Goal: Task Accomplishment & Management: Manage account settings

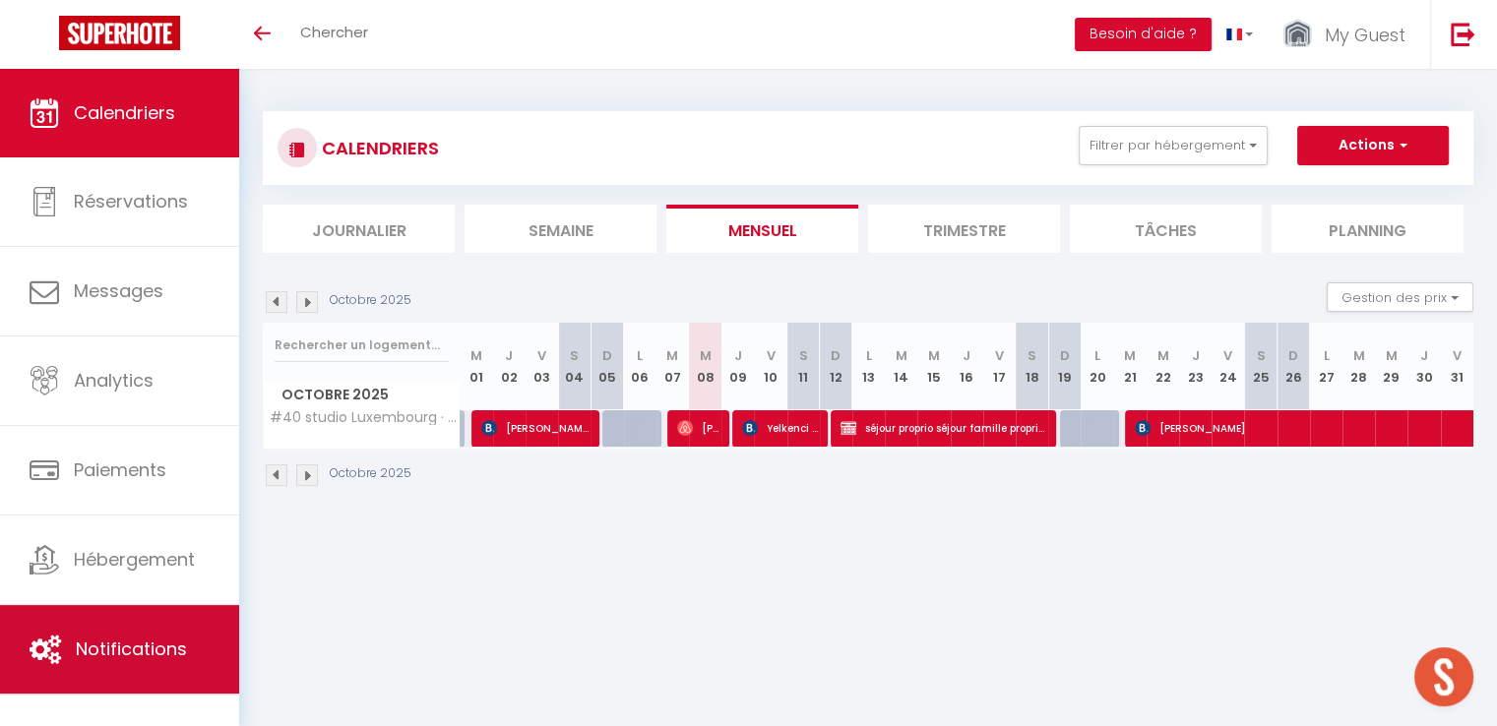
scroll to position [69, 0]
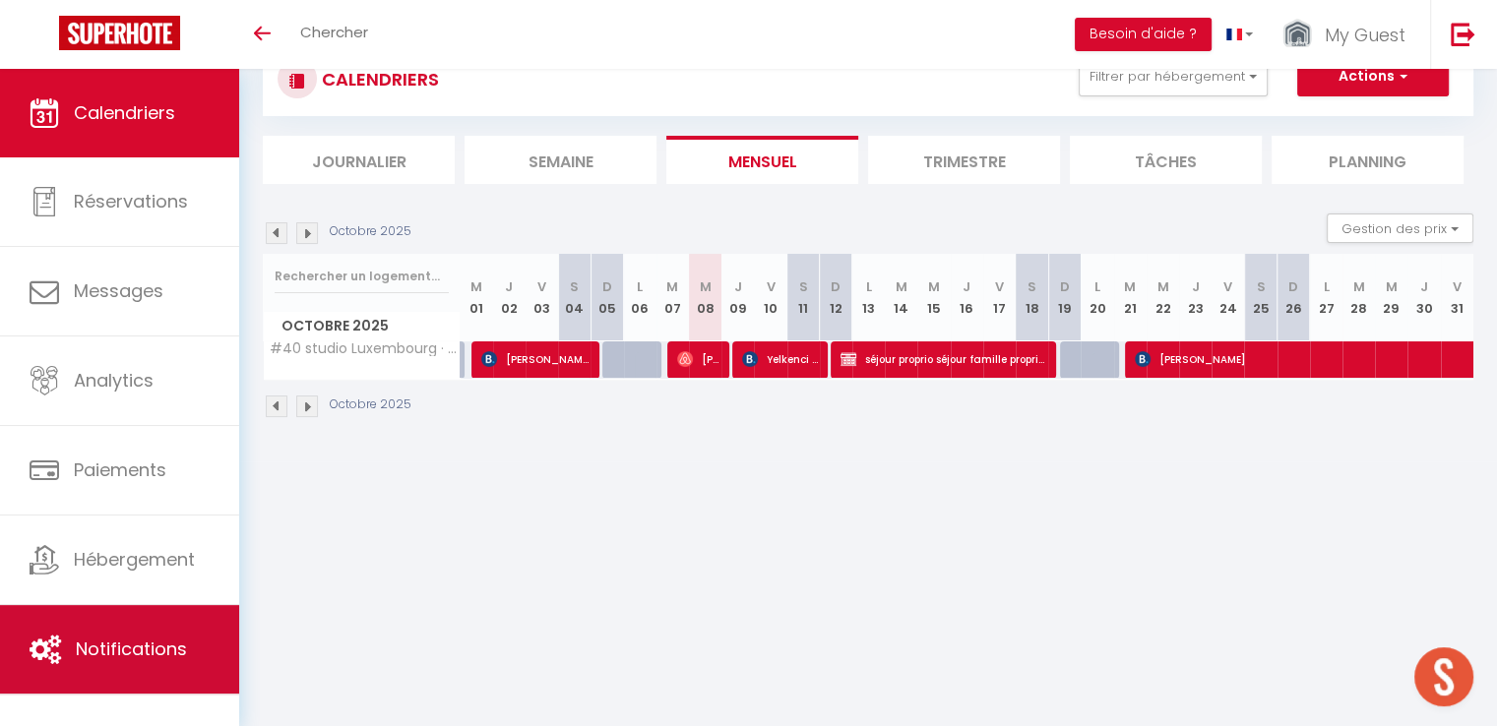
click at [158, 642] on span "Notifications" at bounding box center [131, 649] width 111 height 25
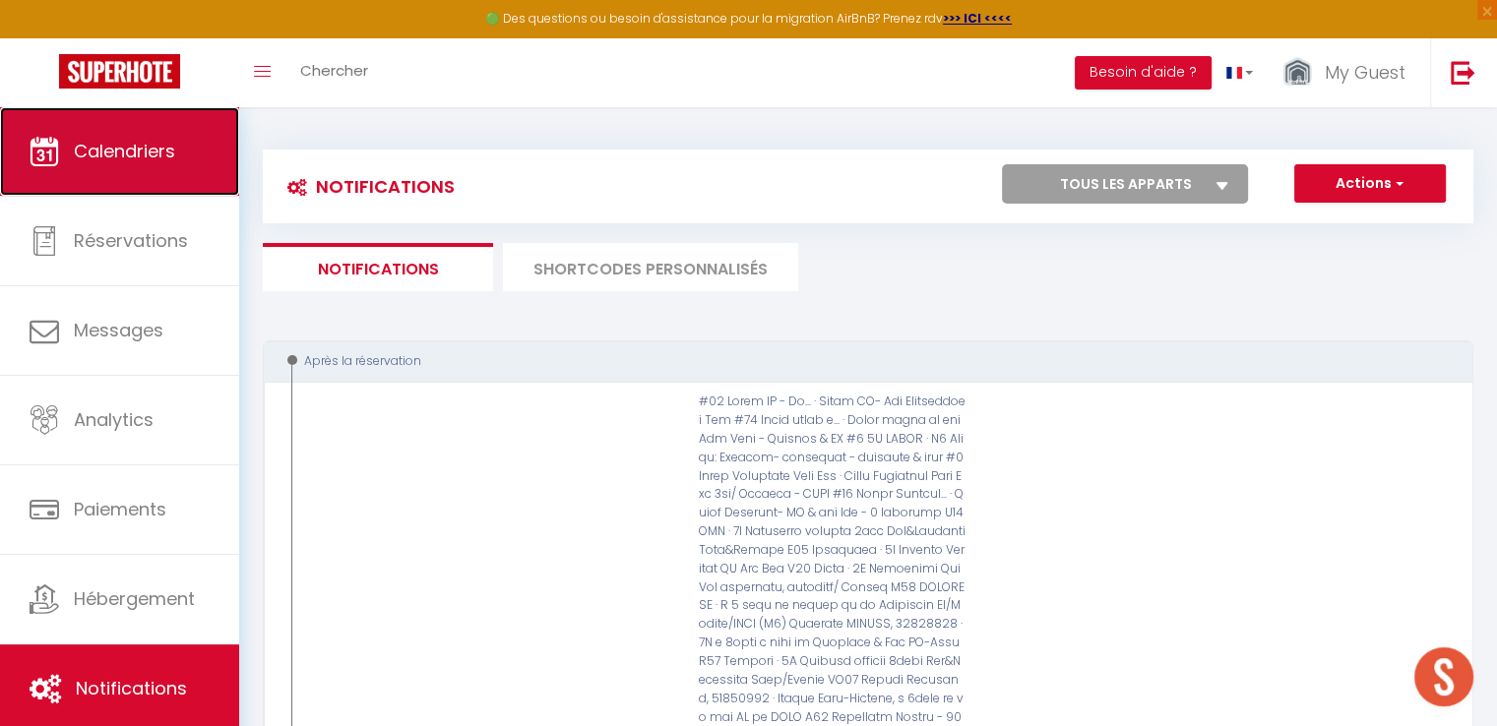
click at [169, 143] on span "Calendriers" at bounding box center [124, 151] width 101 height 25
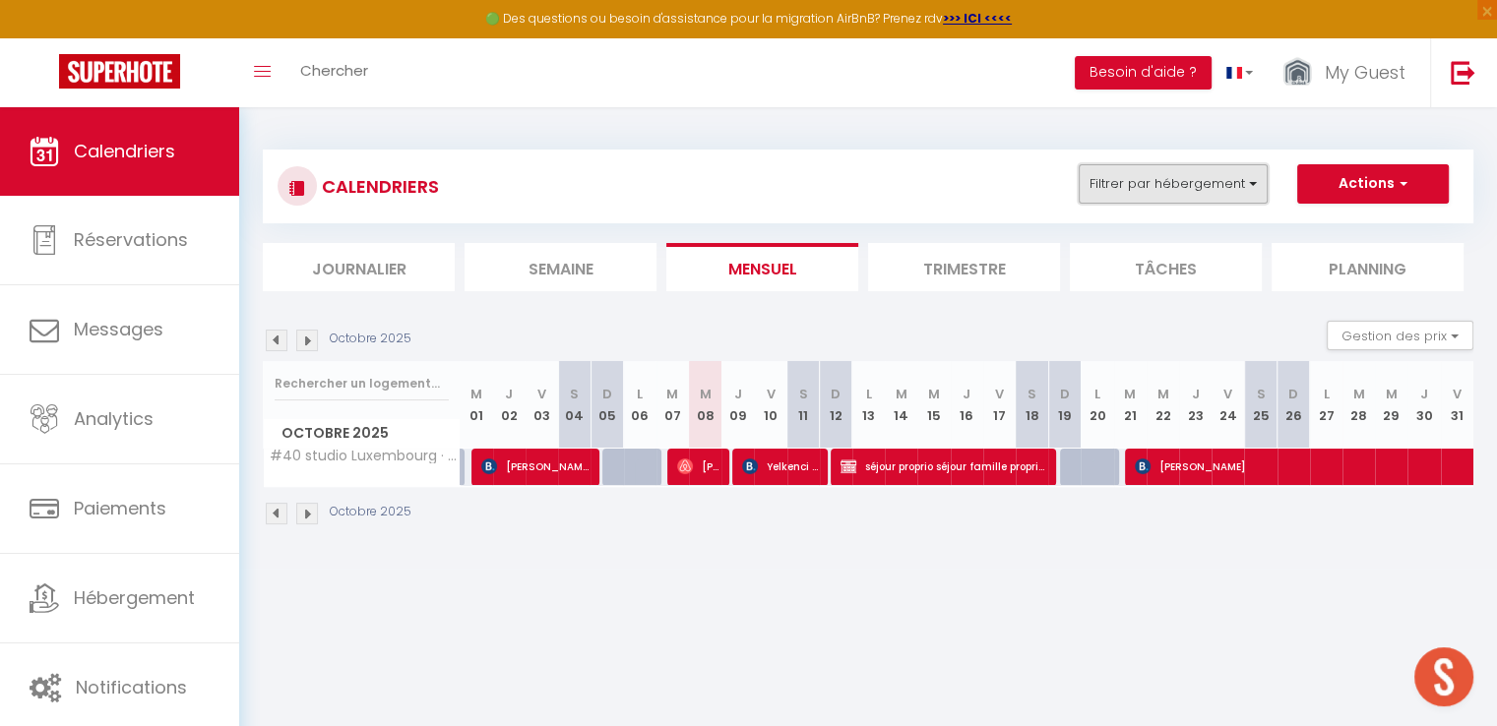
click at [1225, 187] on button "Filtrer par hébergement" at bounding box center [1173, 183] width 189 height 39
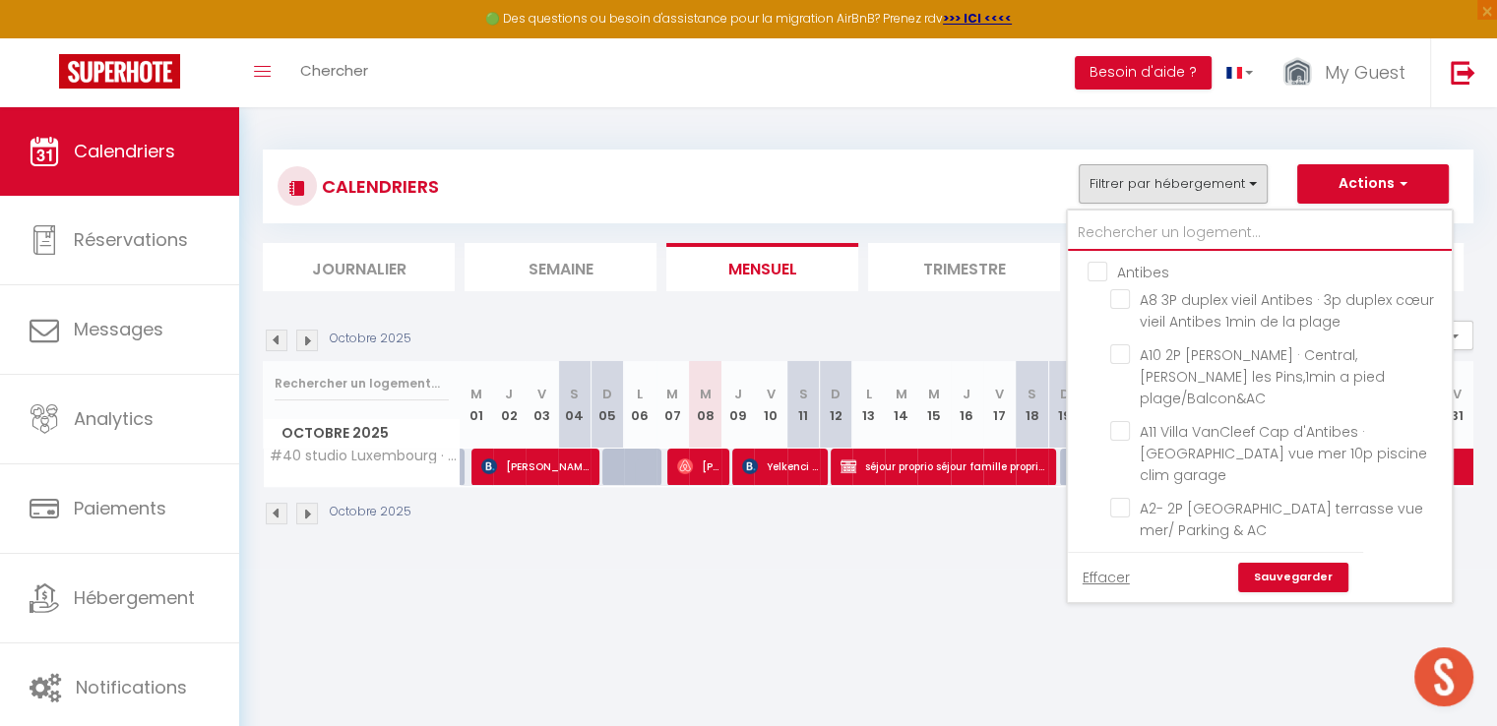
click at [1174, 217] on input "text" at bounding box center [1260, 233] width 384 height 35
type input "l"
checkbox input "false"
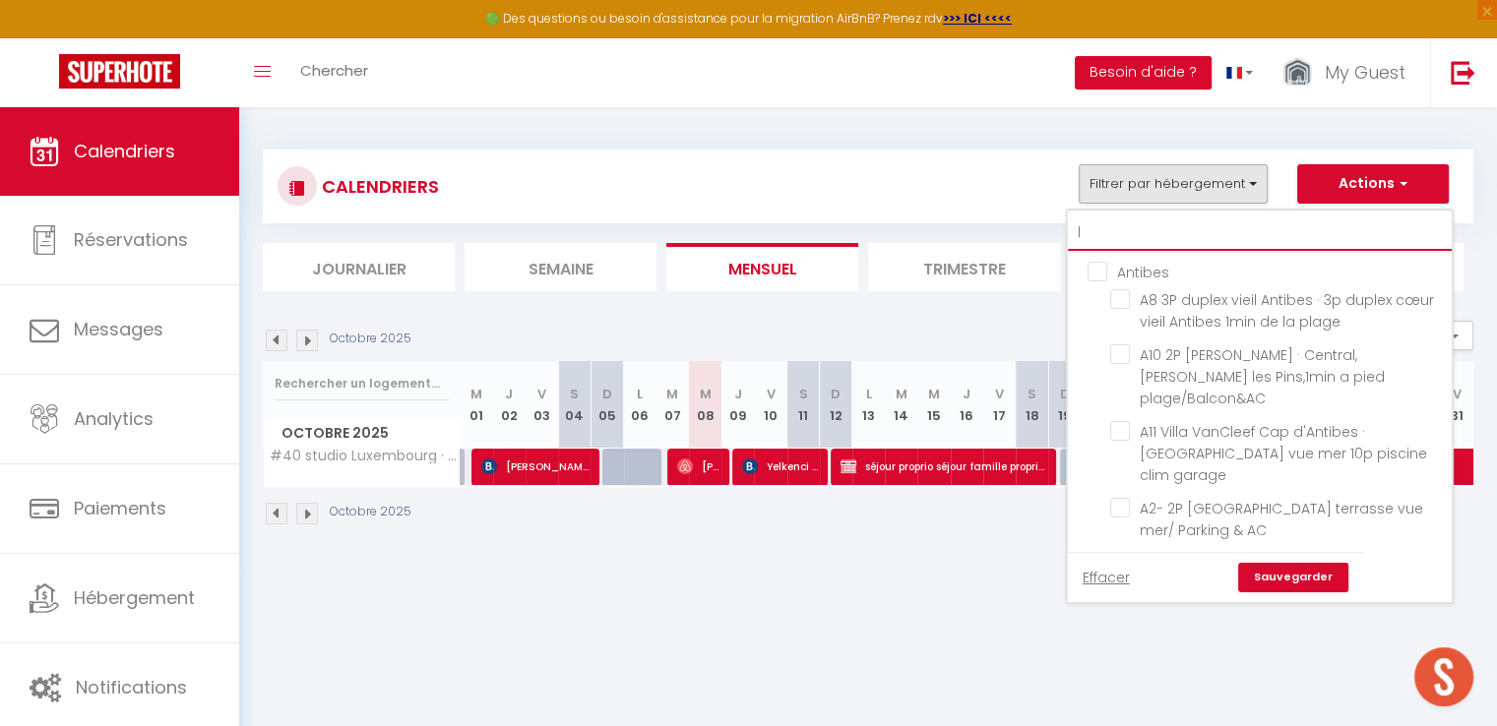
checkbox input "false"
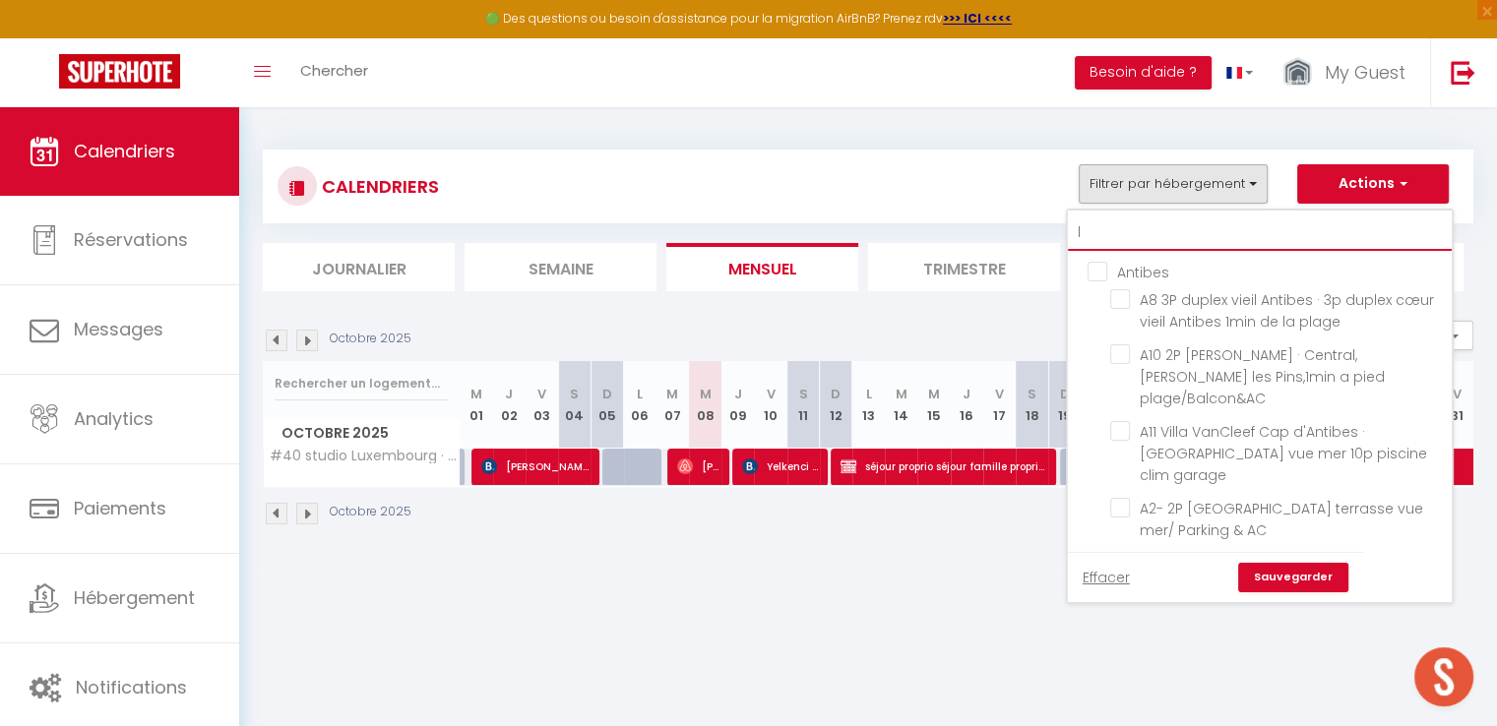
checkbox input "false"
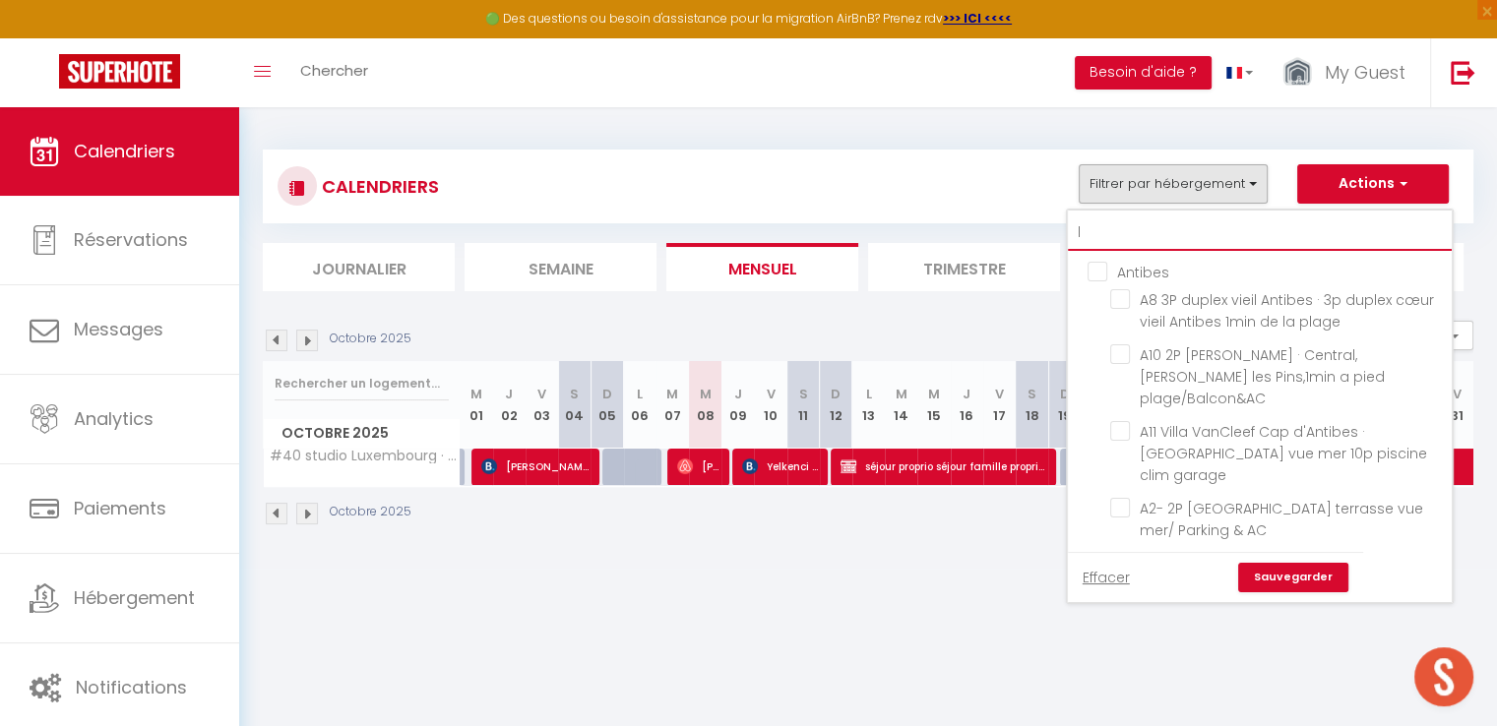
checkbox input "false"
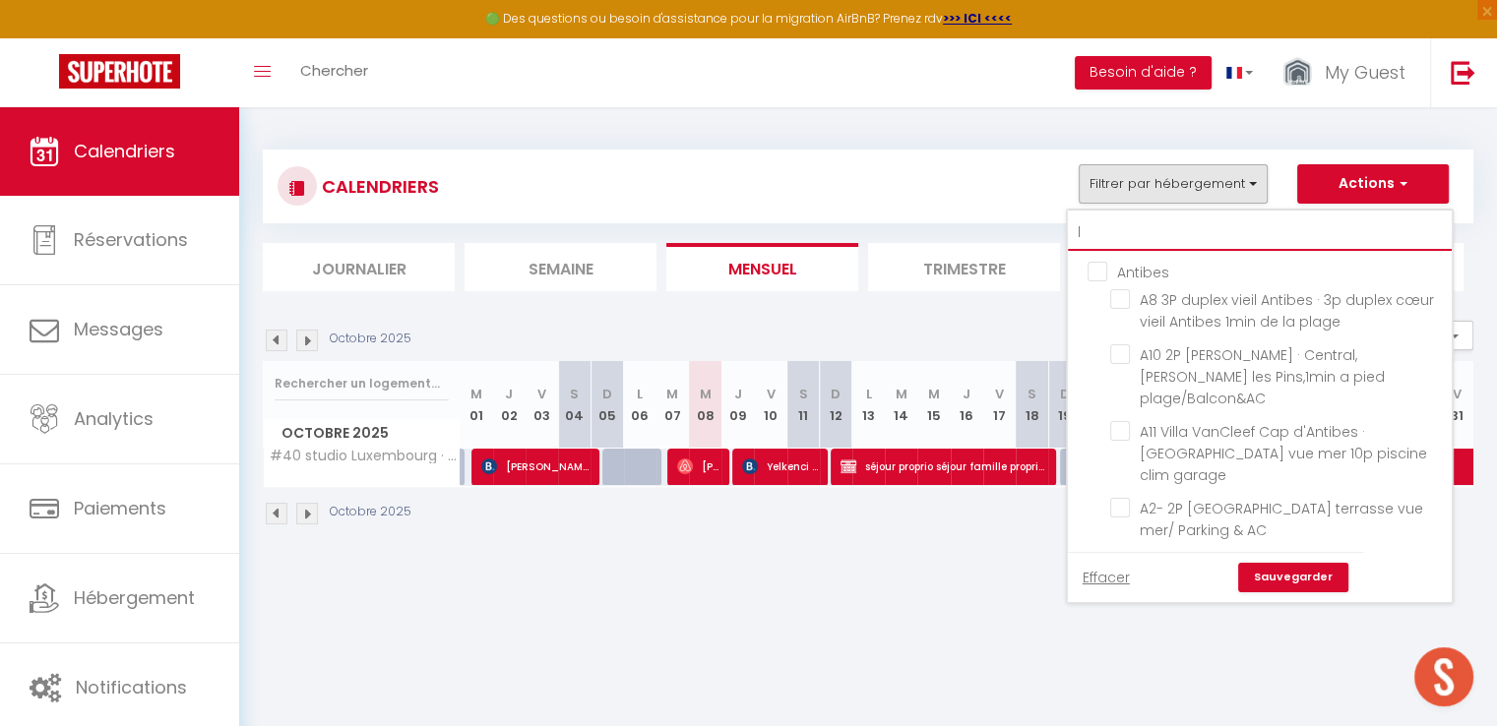
checkbox input "false"
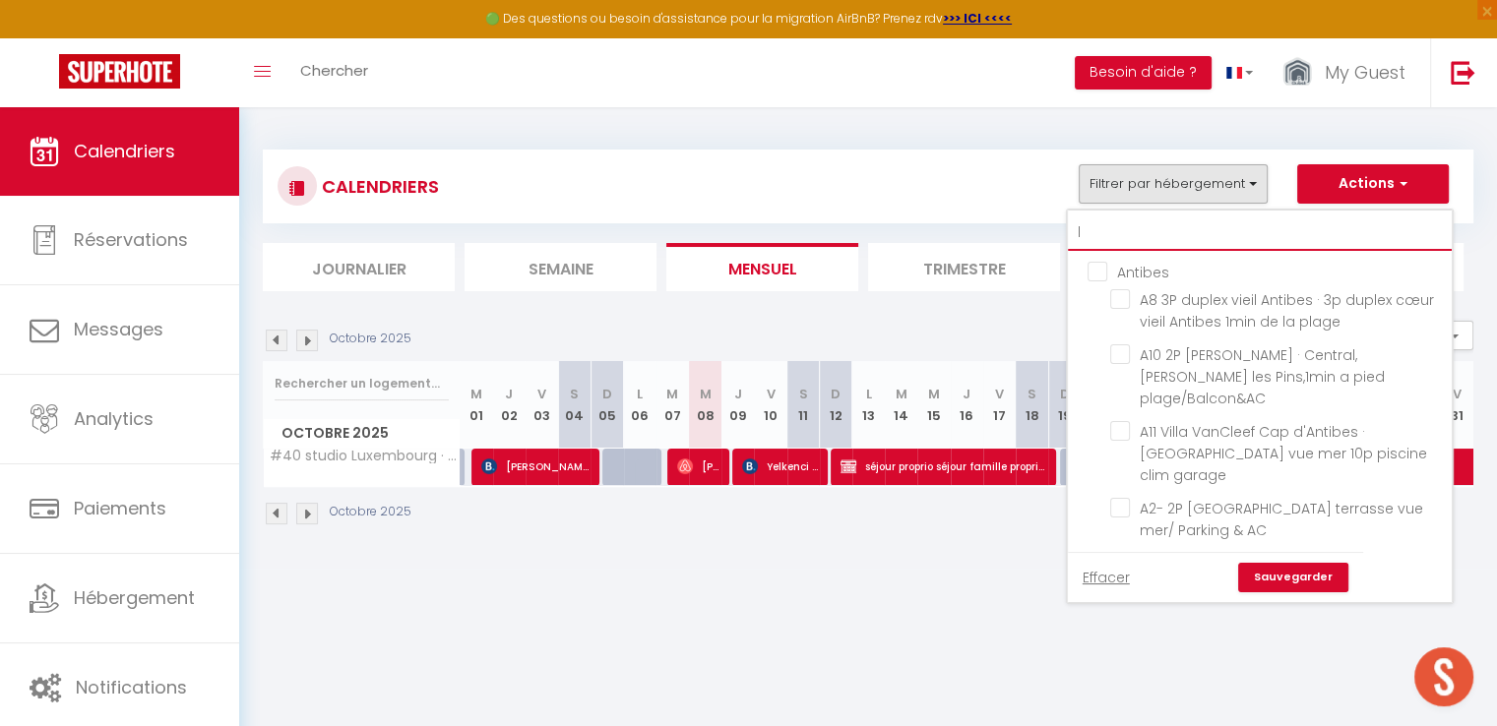
checkbox input "false"
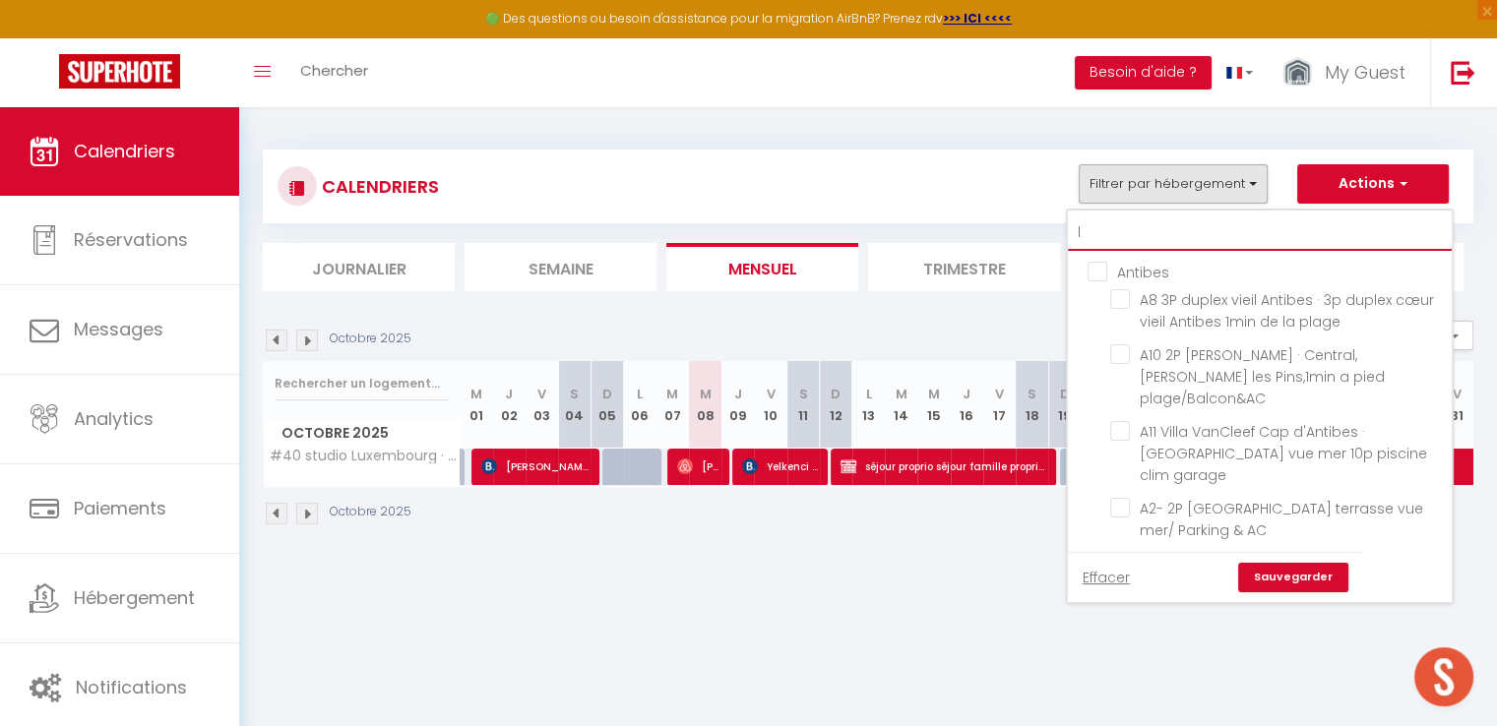
checkbox input "false"
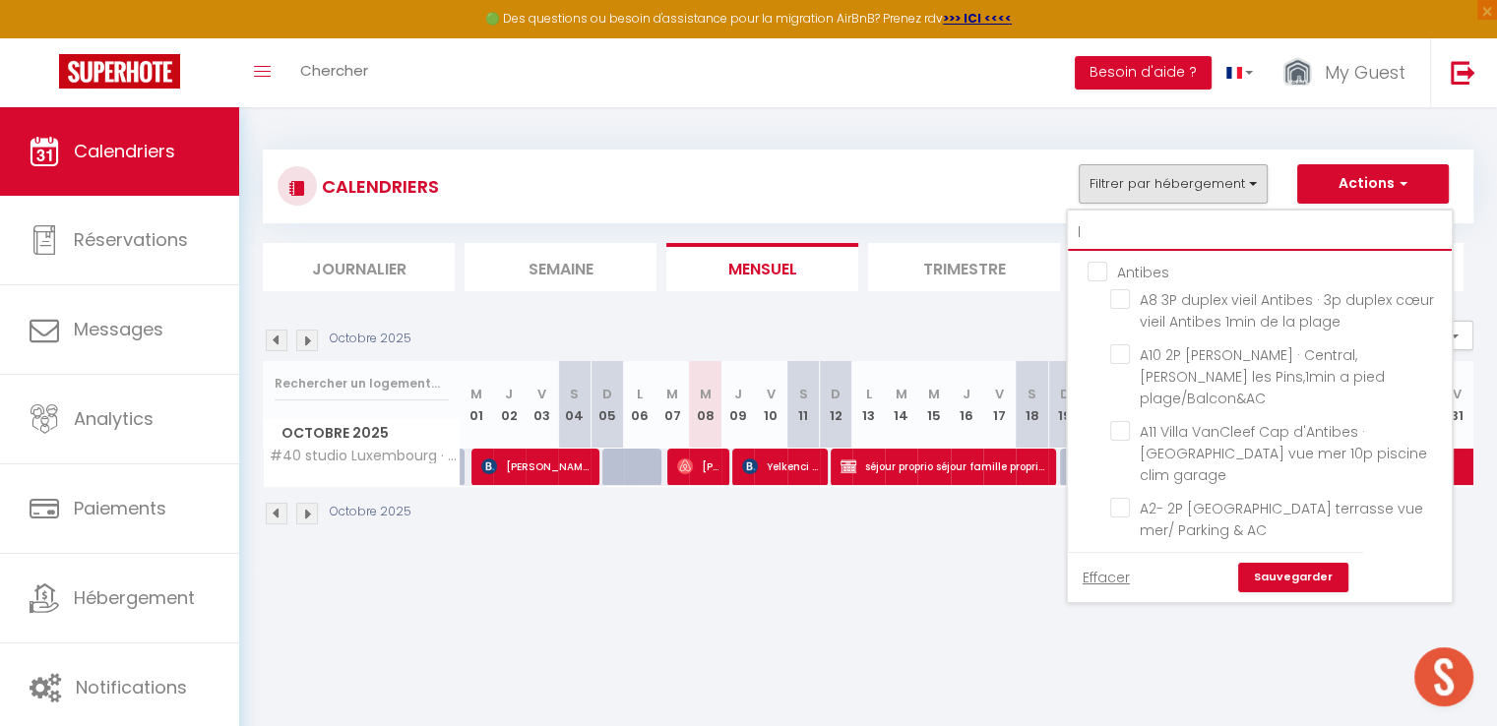
checkbox input "false"
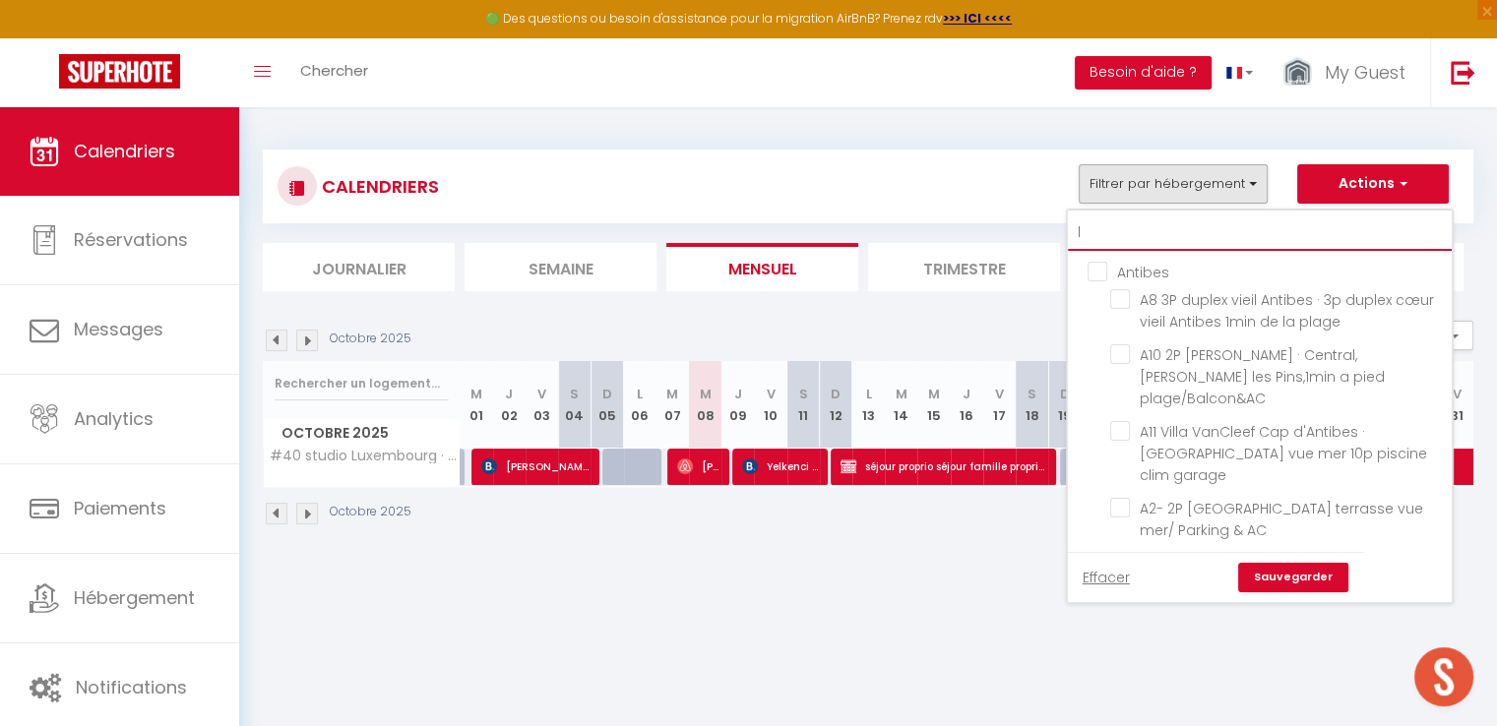
checkbox input "false"
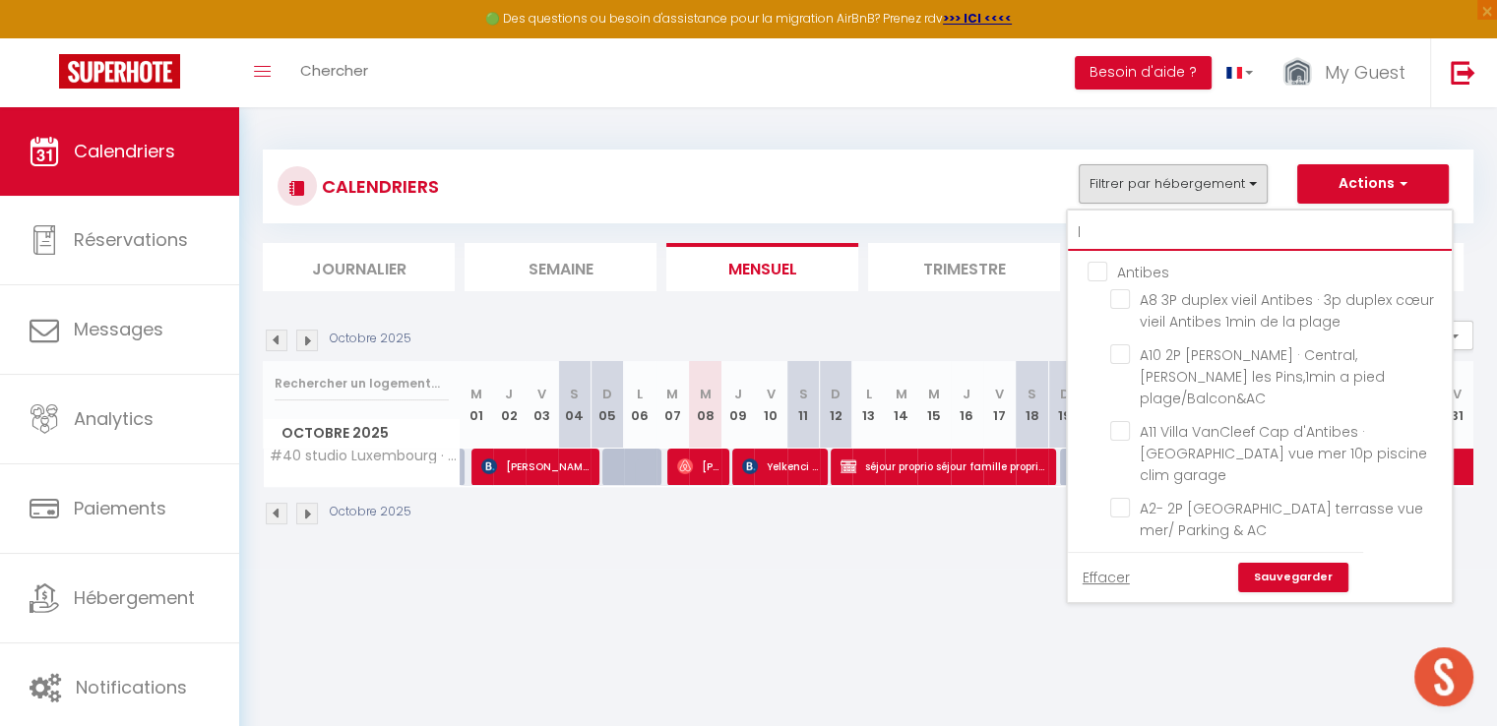
checkbox input "false"
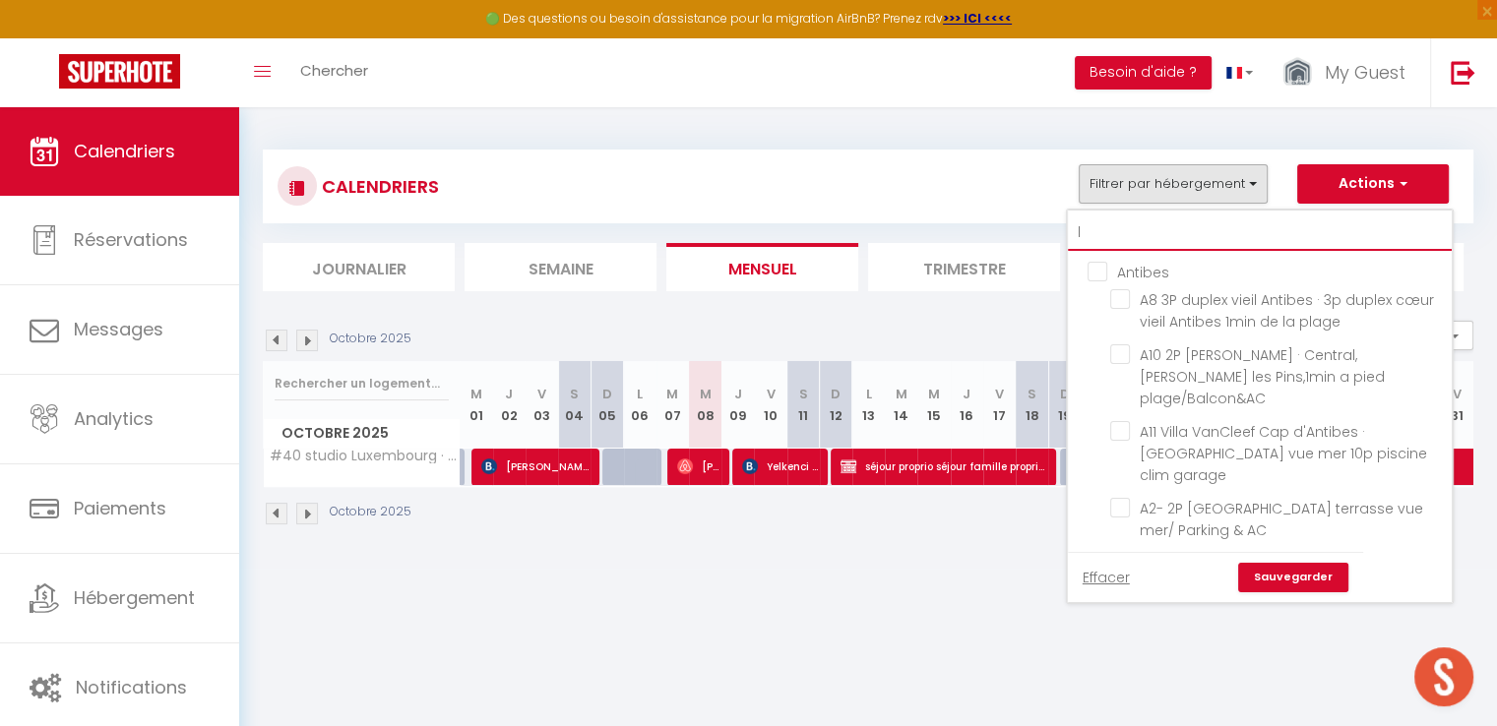
checkbox input "false"
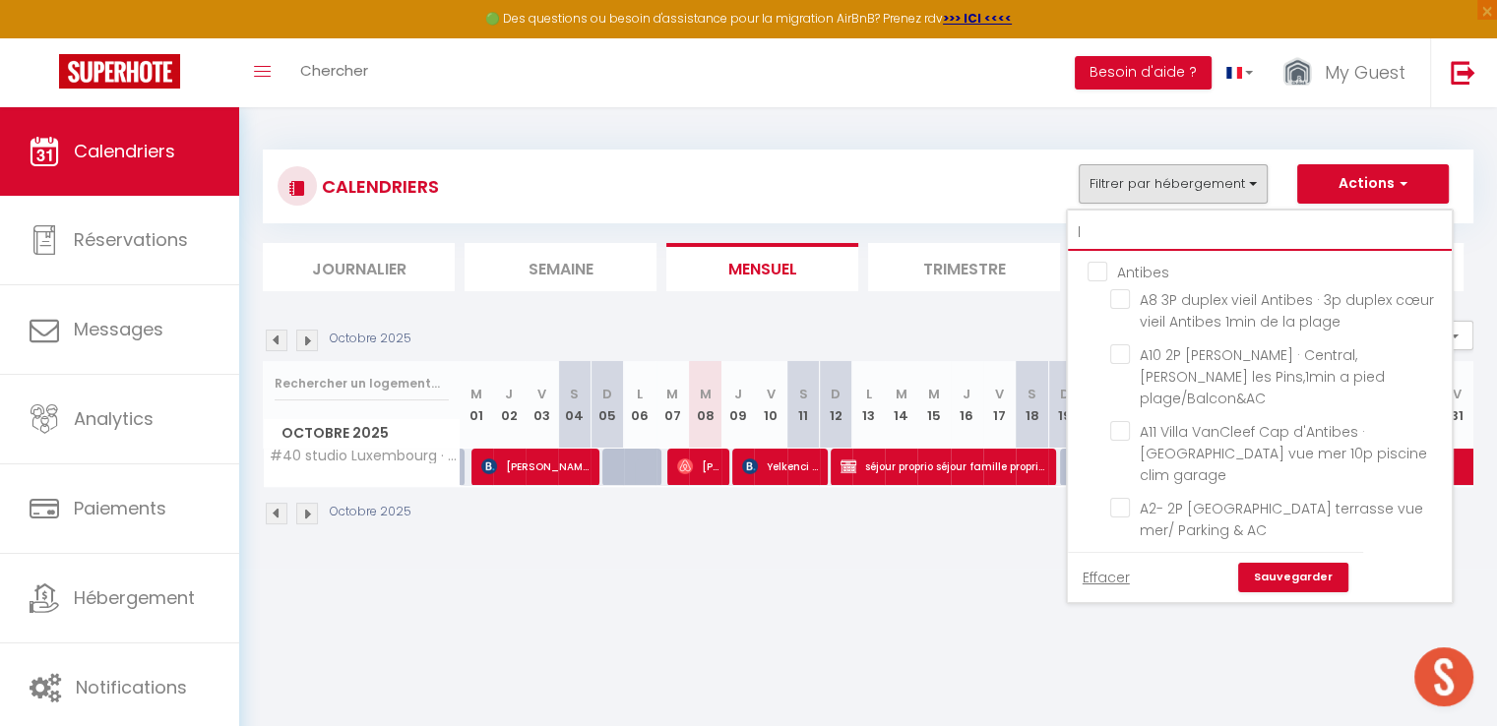
checkbox input "false"
checkbox input "true"
checkbox input "false"
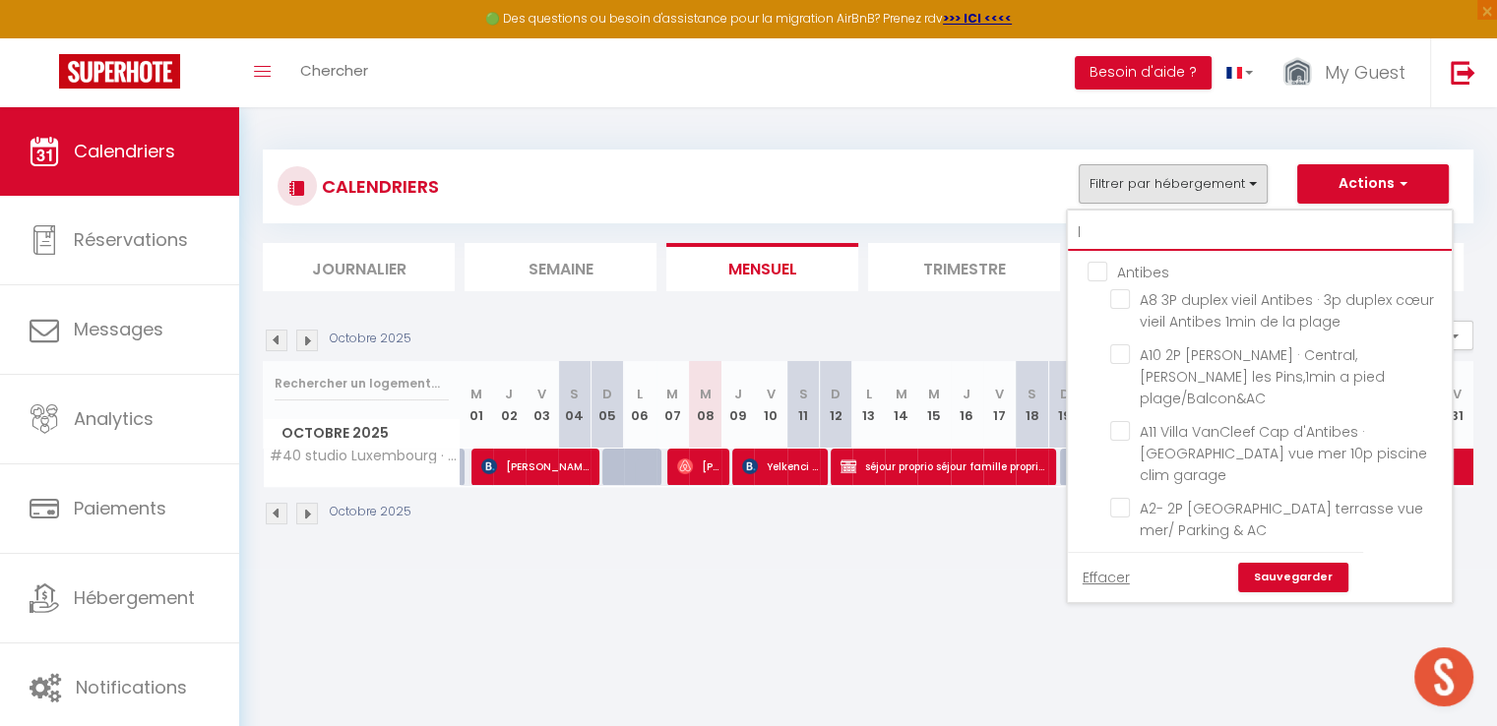
checkbox input "false"
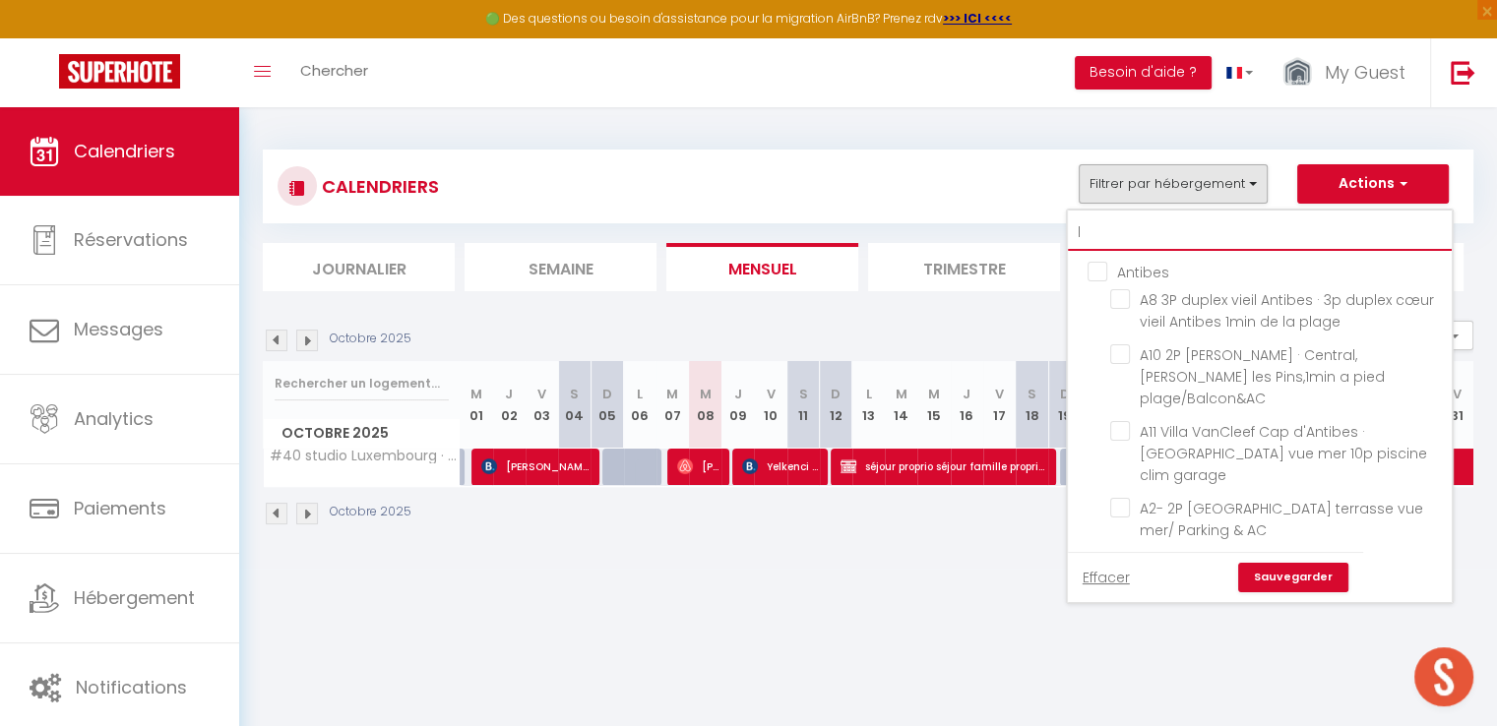
checkbox input "false"
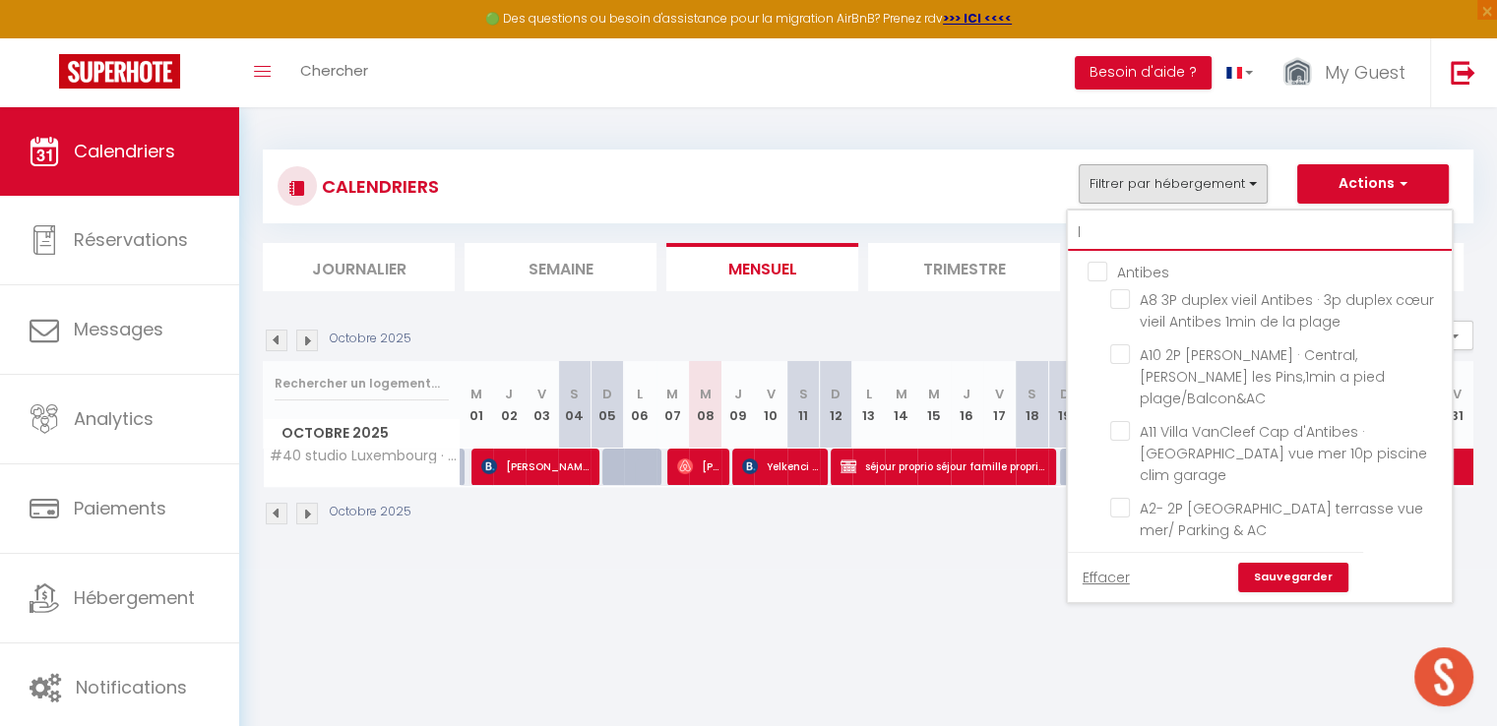
checkbox input "false"
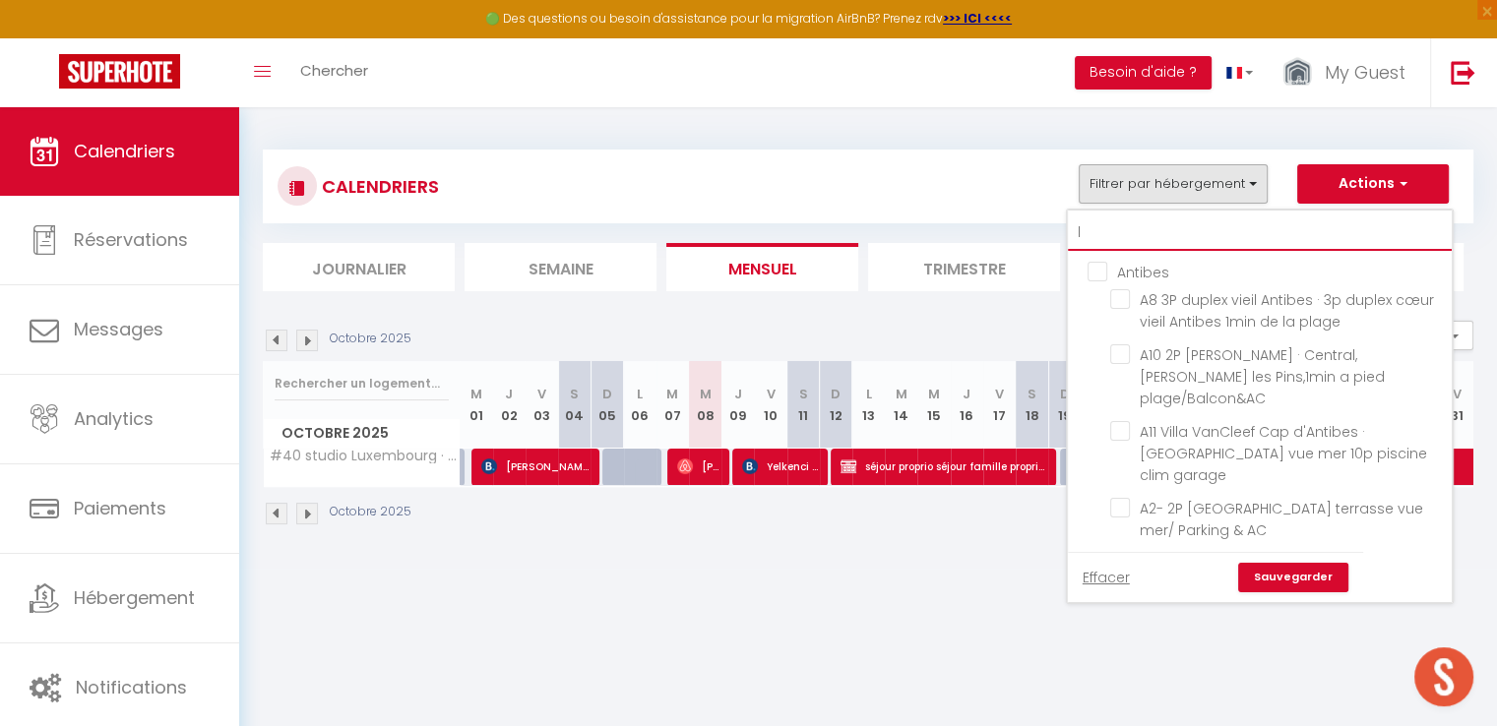
checkbox input "false"
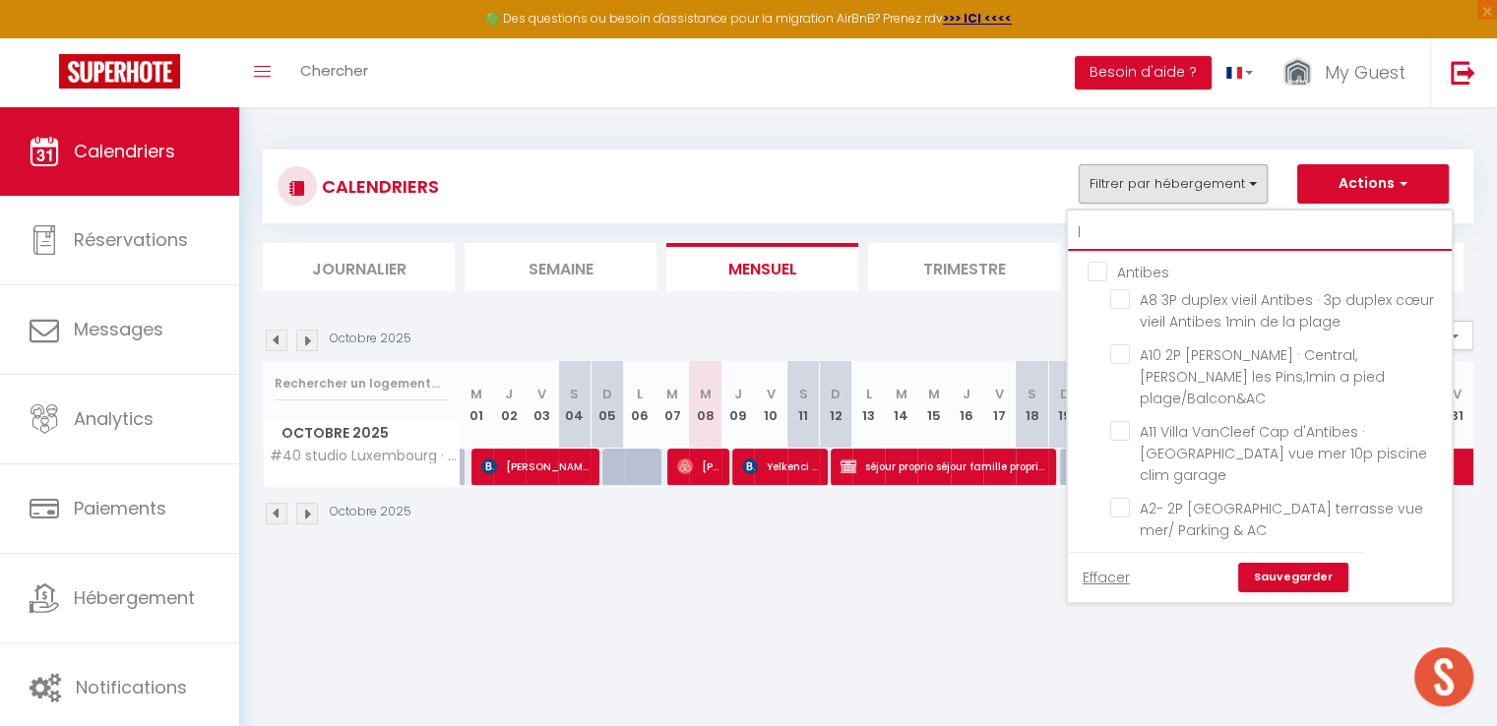
checkbox input "false"
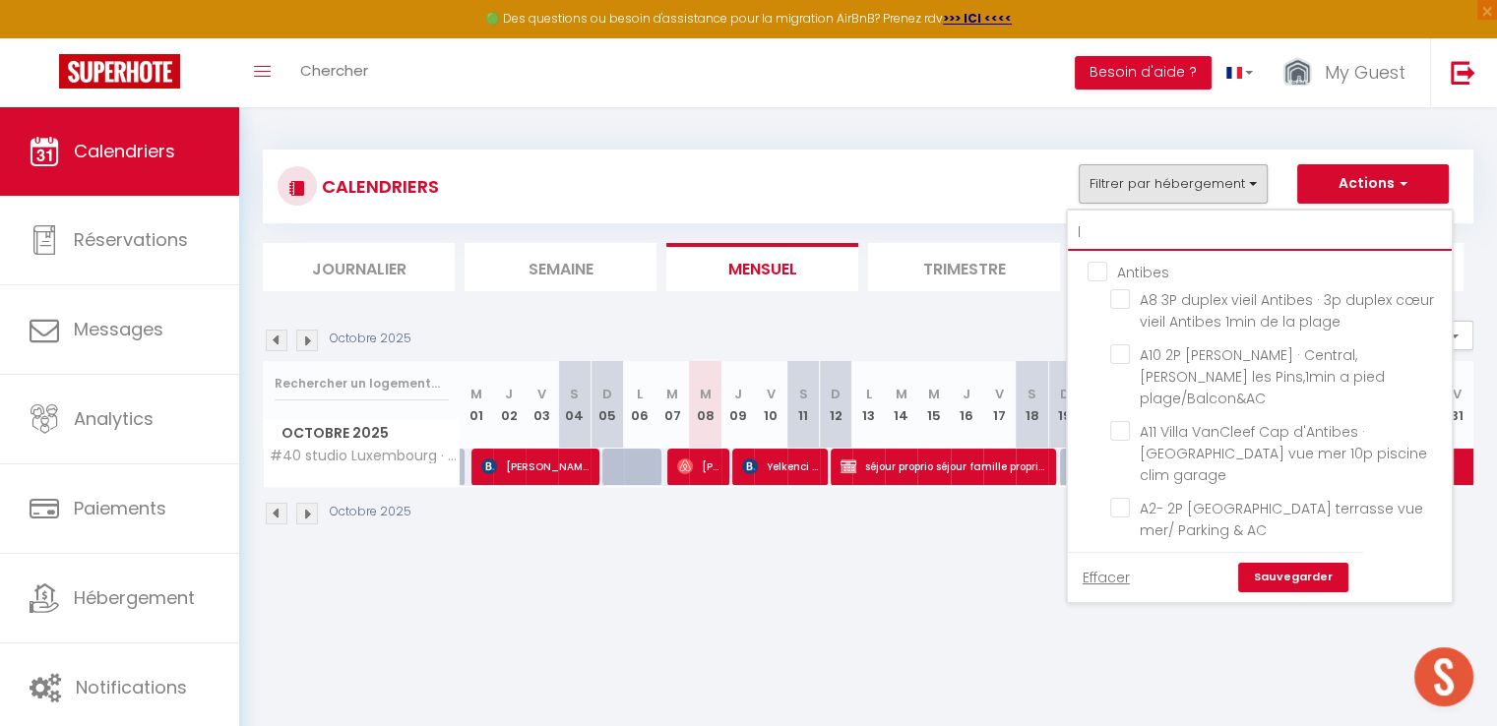
checkbox input "false"
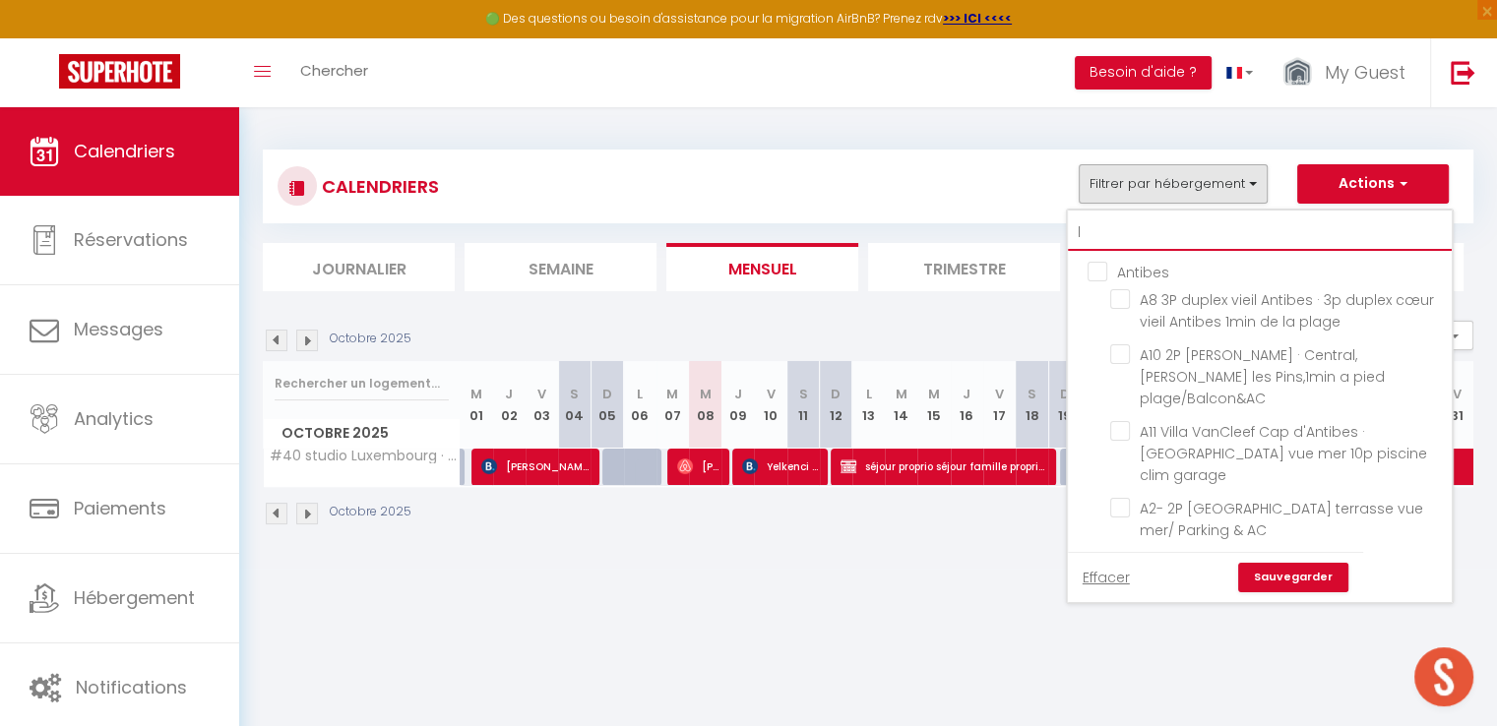
checkbox input "false"
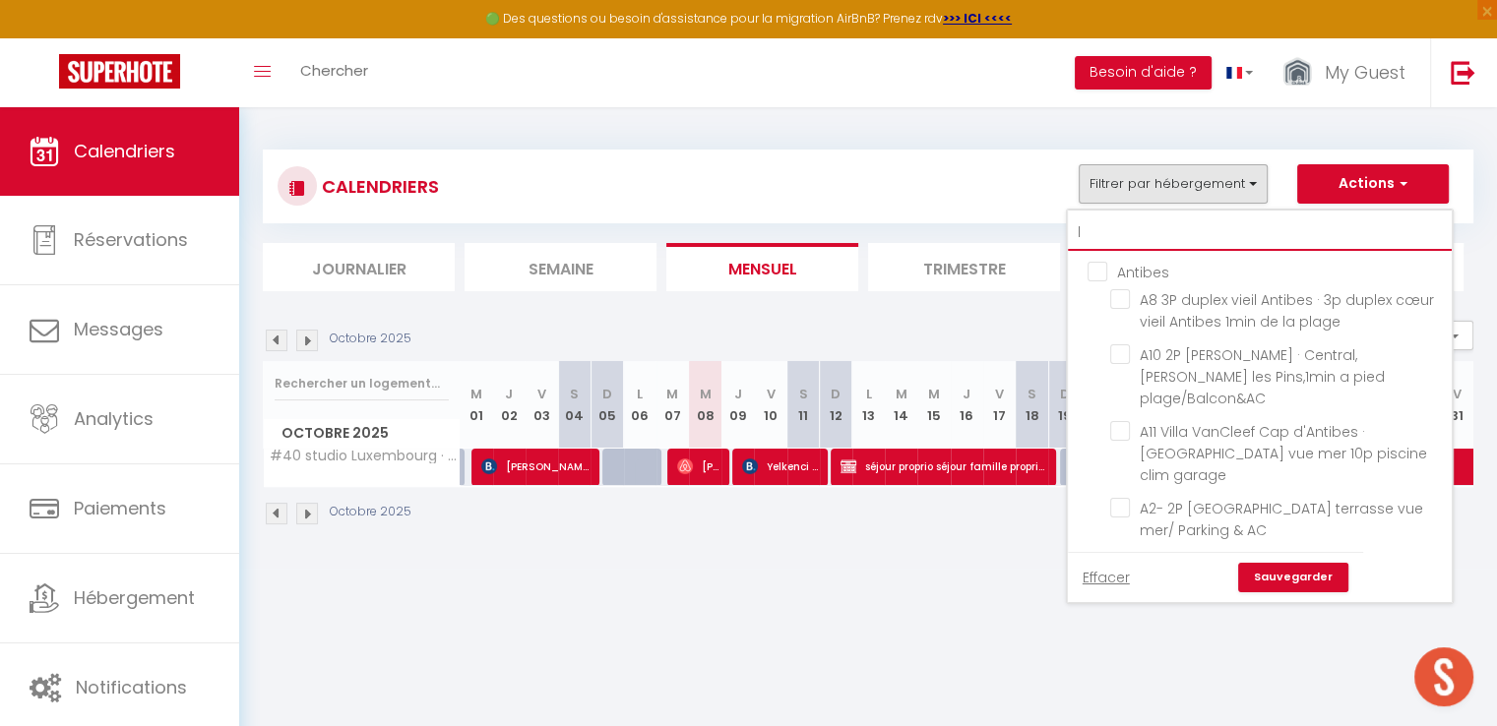
checkbox input "false"
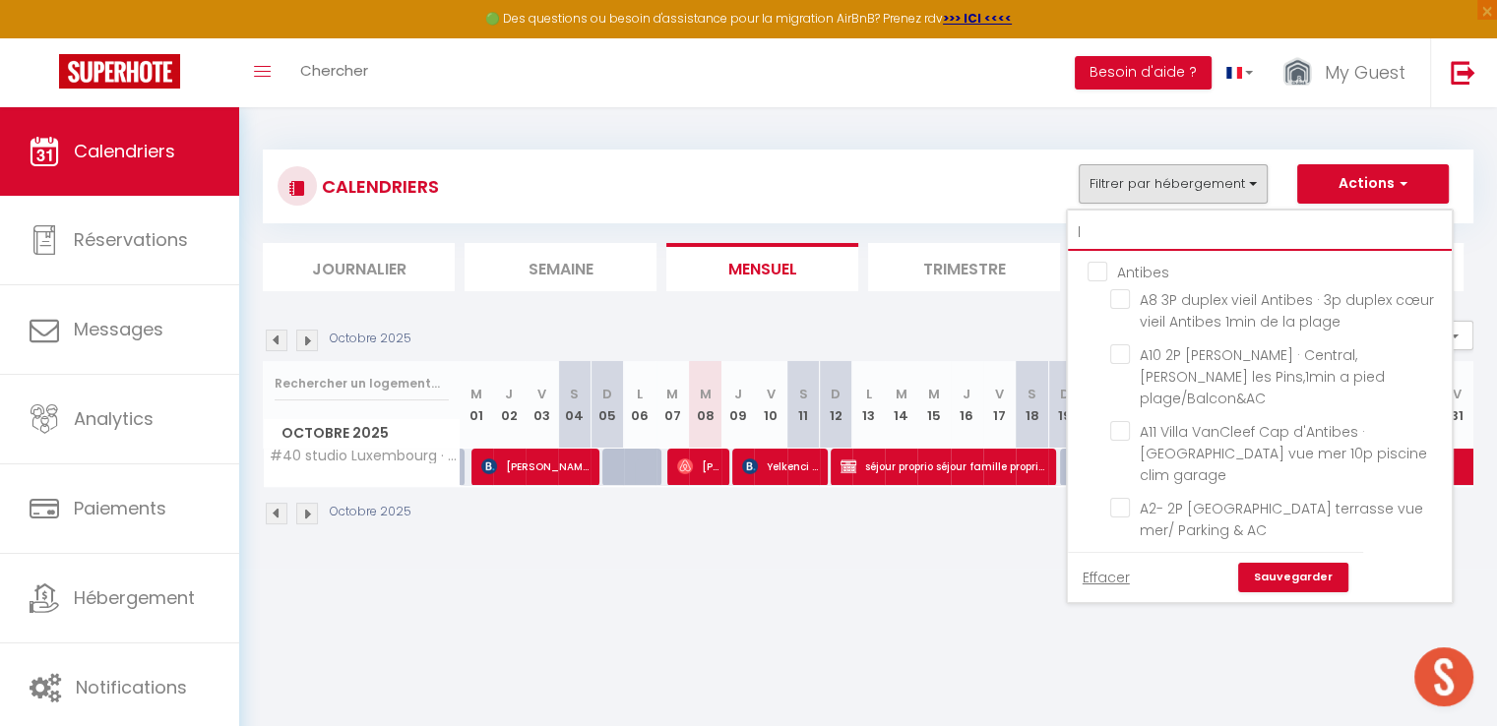
checkbox input "false"
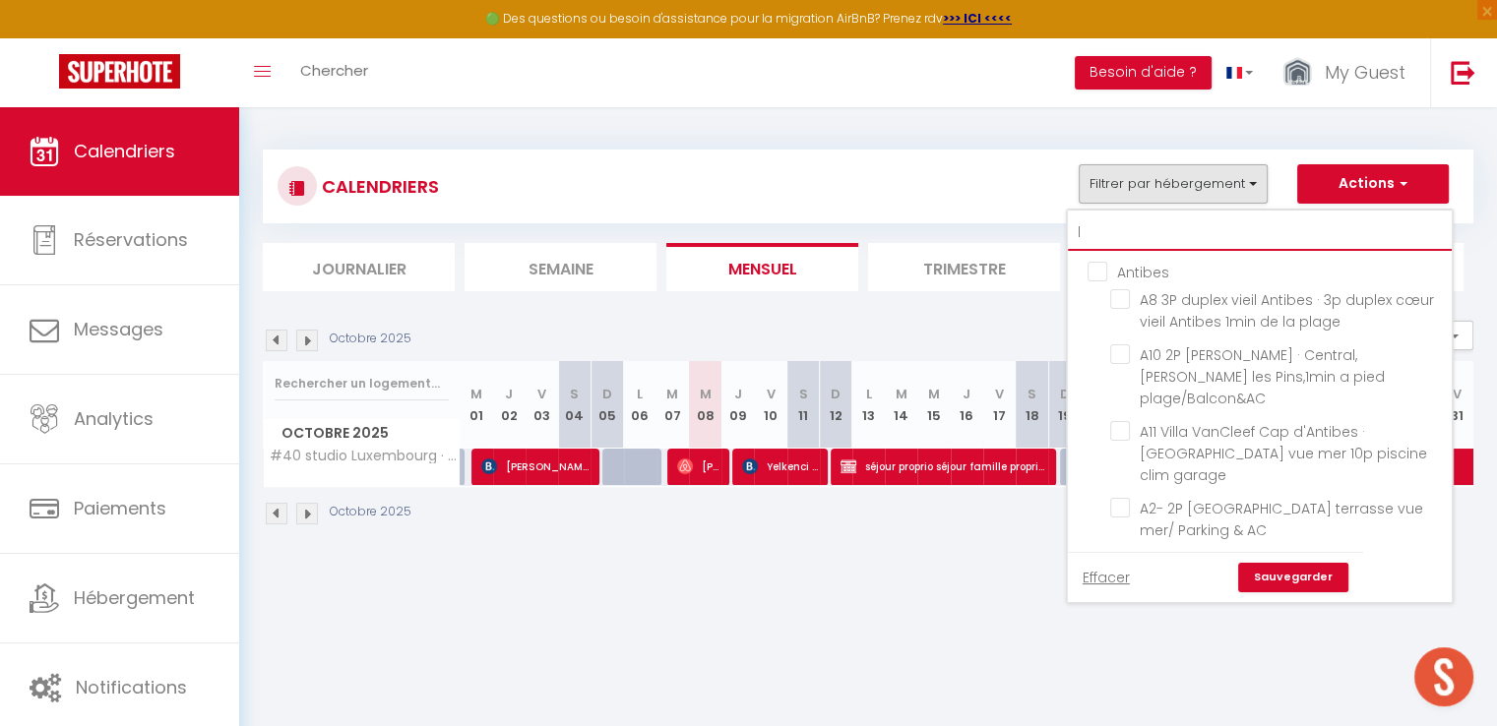
checkbox input "false"
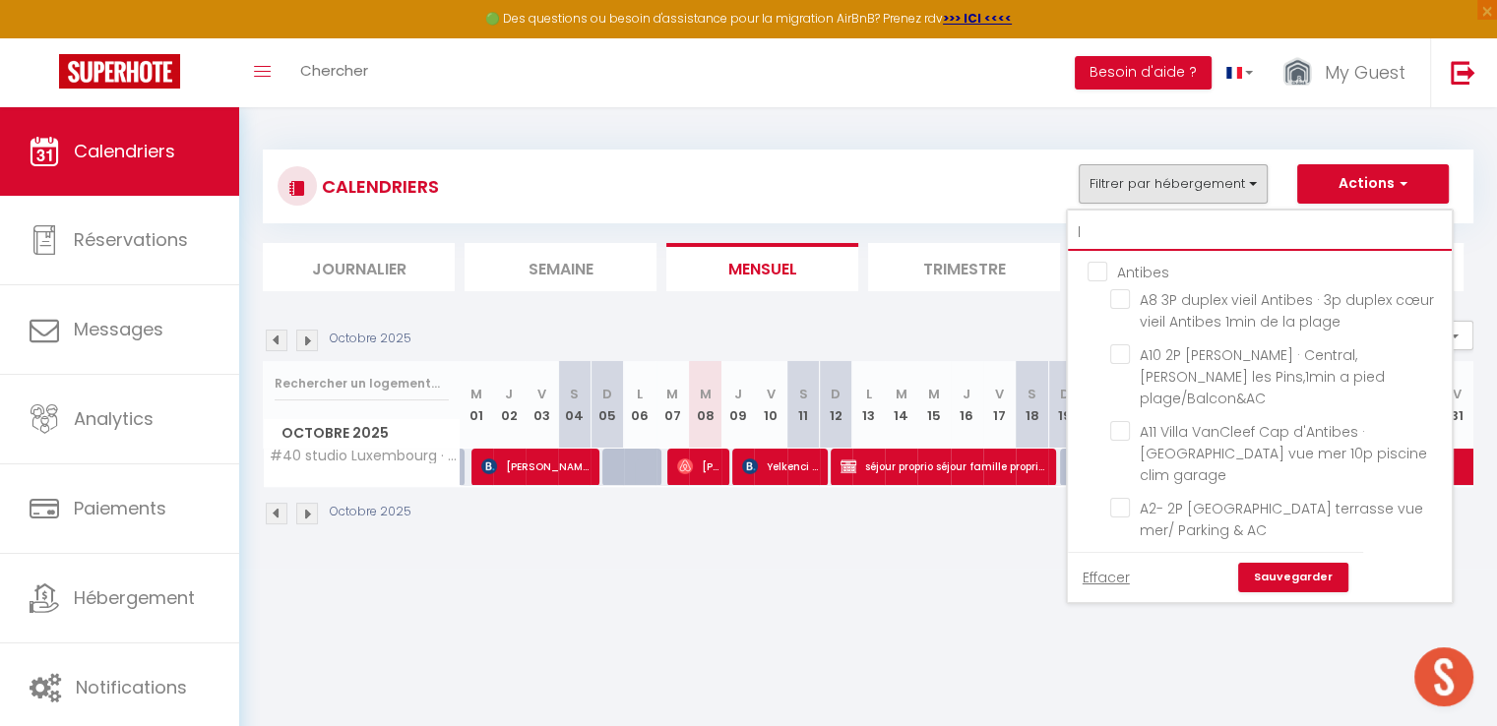
checkbox input "false"
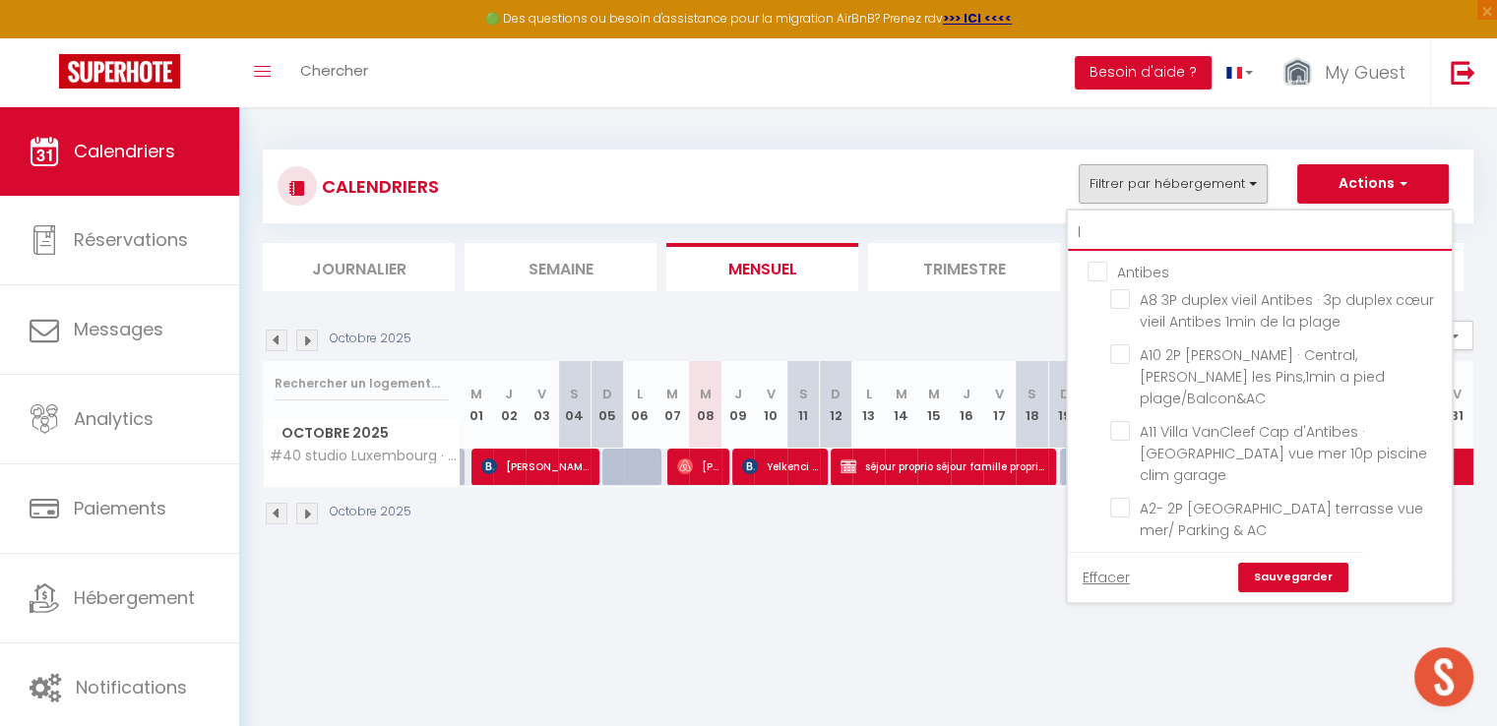
checkbox input "false"
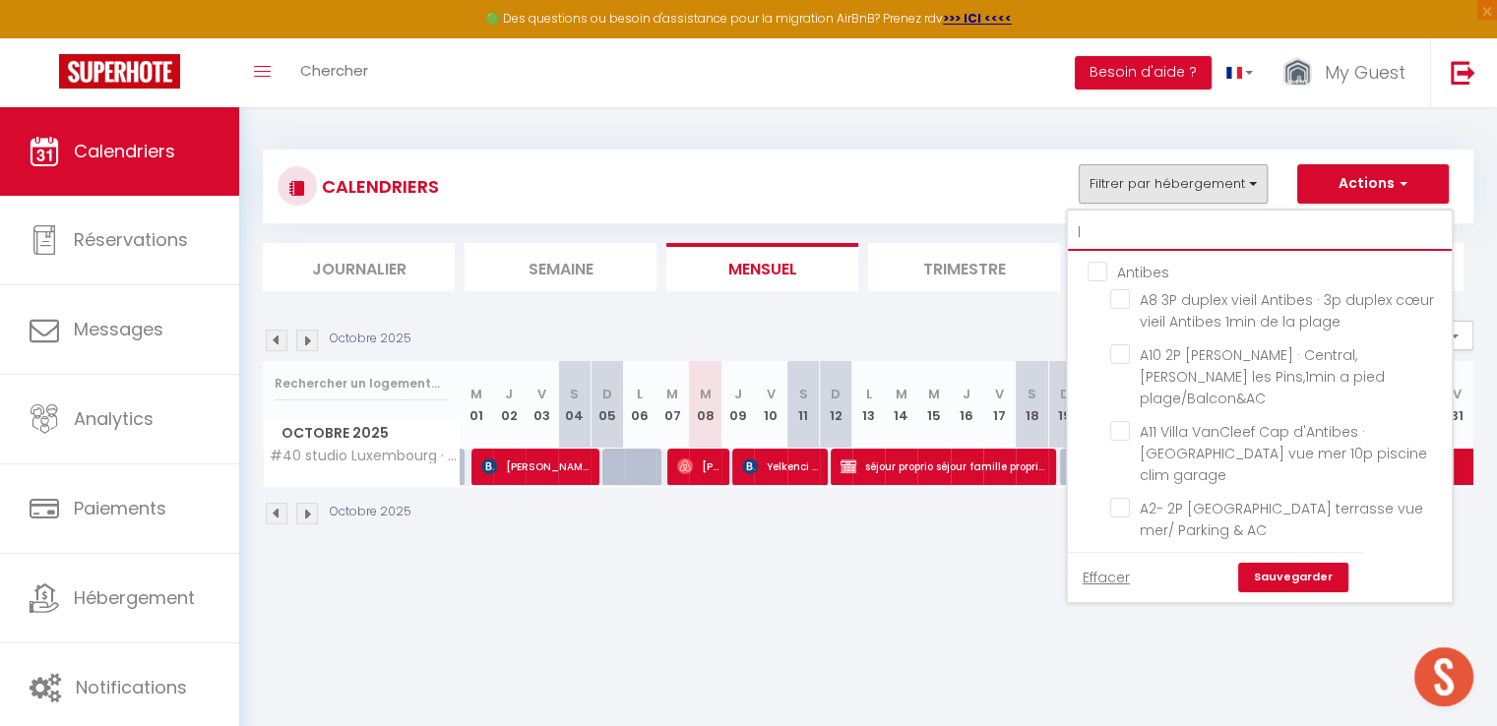
checkbox input "false"
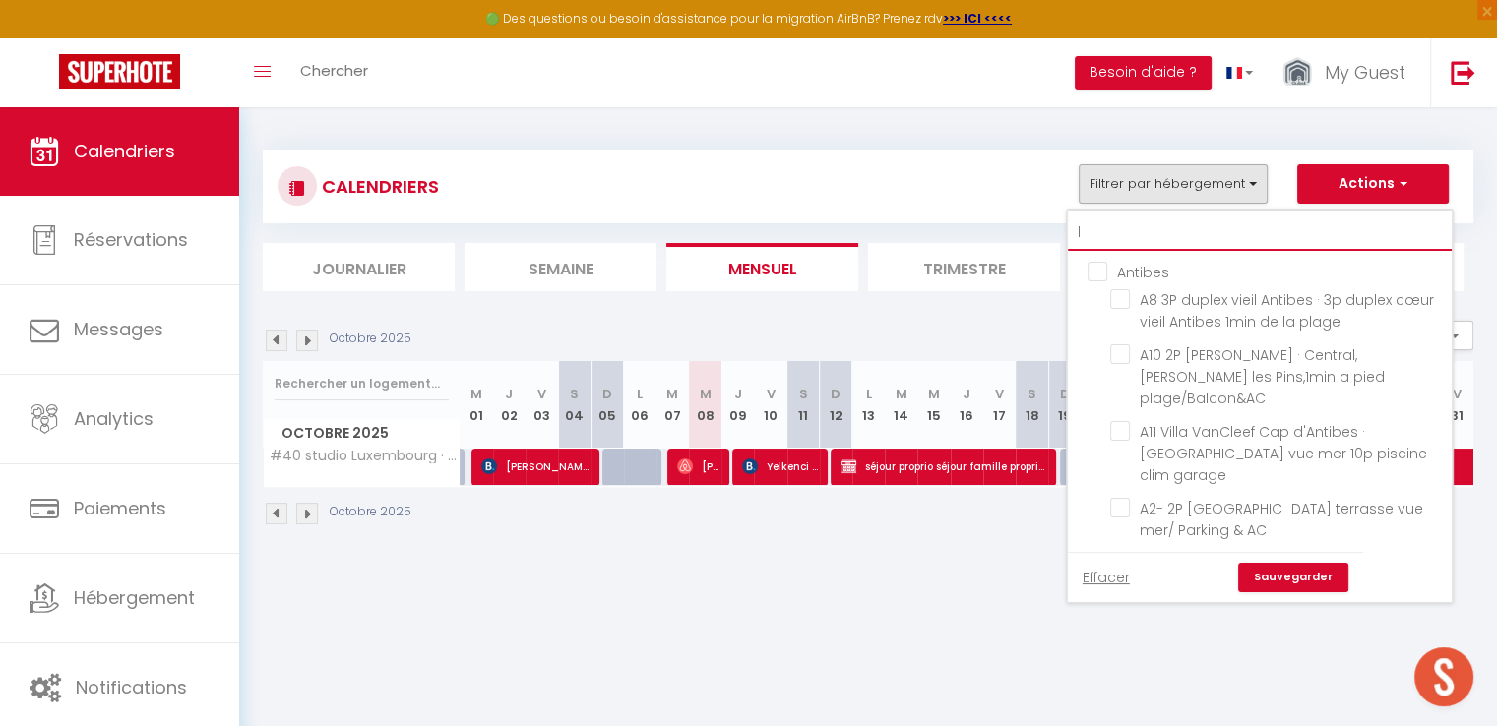
checkbox input "false"
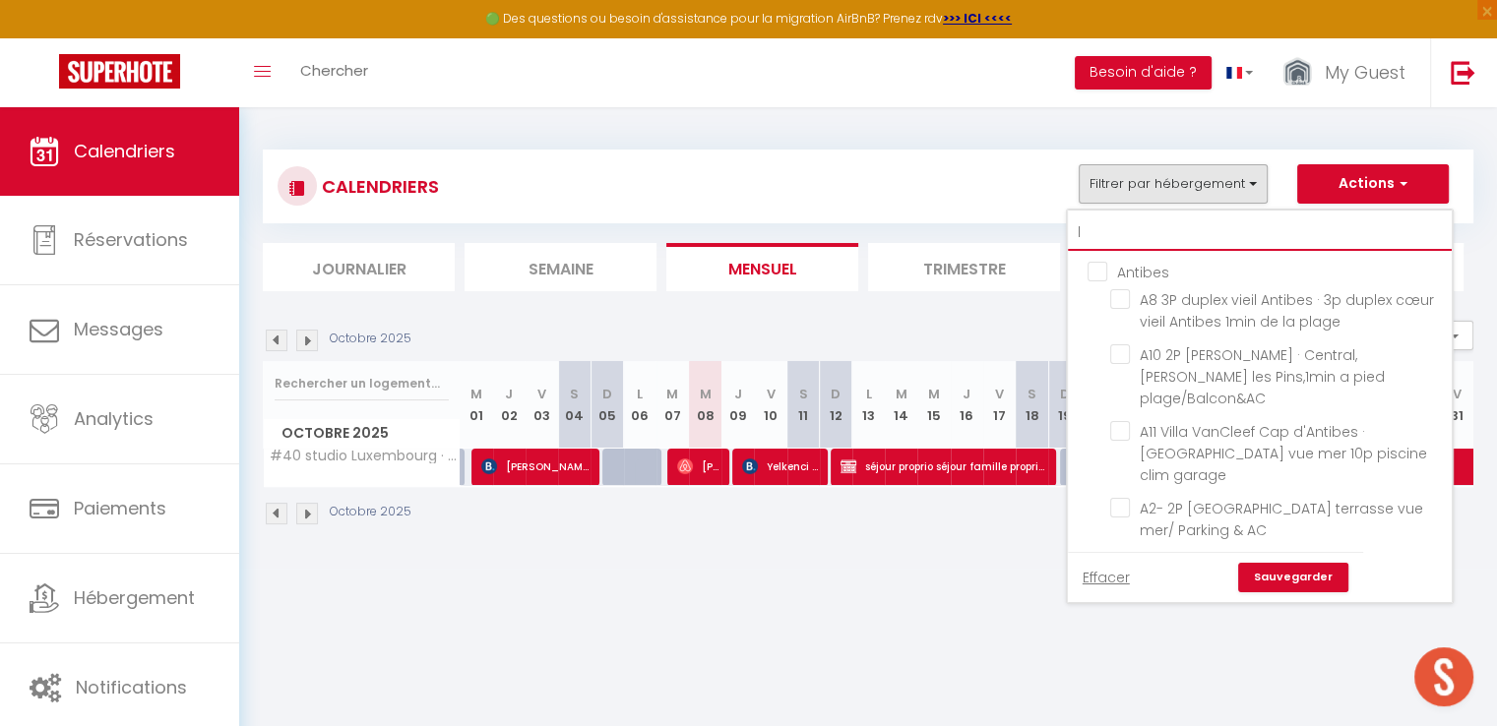
checkbox input "false"
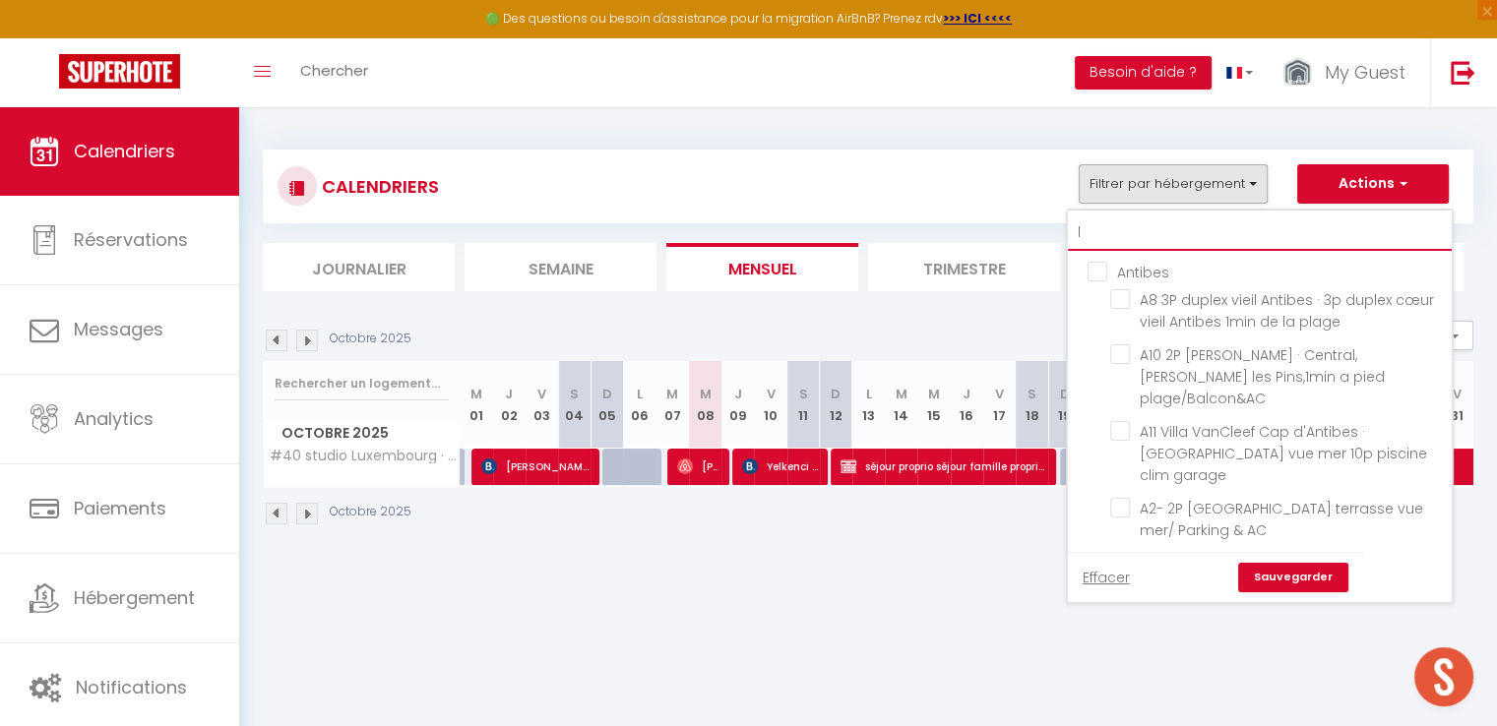
checkbox input "false"
type input "l2"
checkbox input "false"
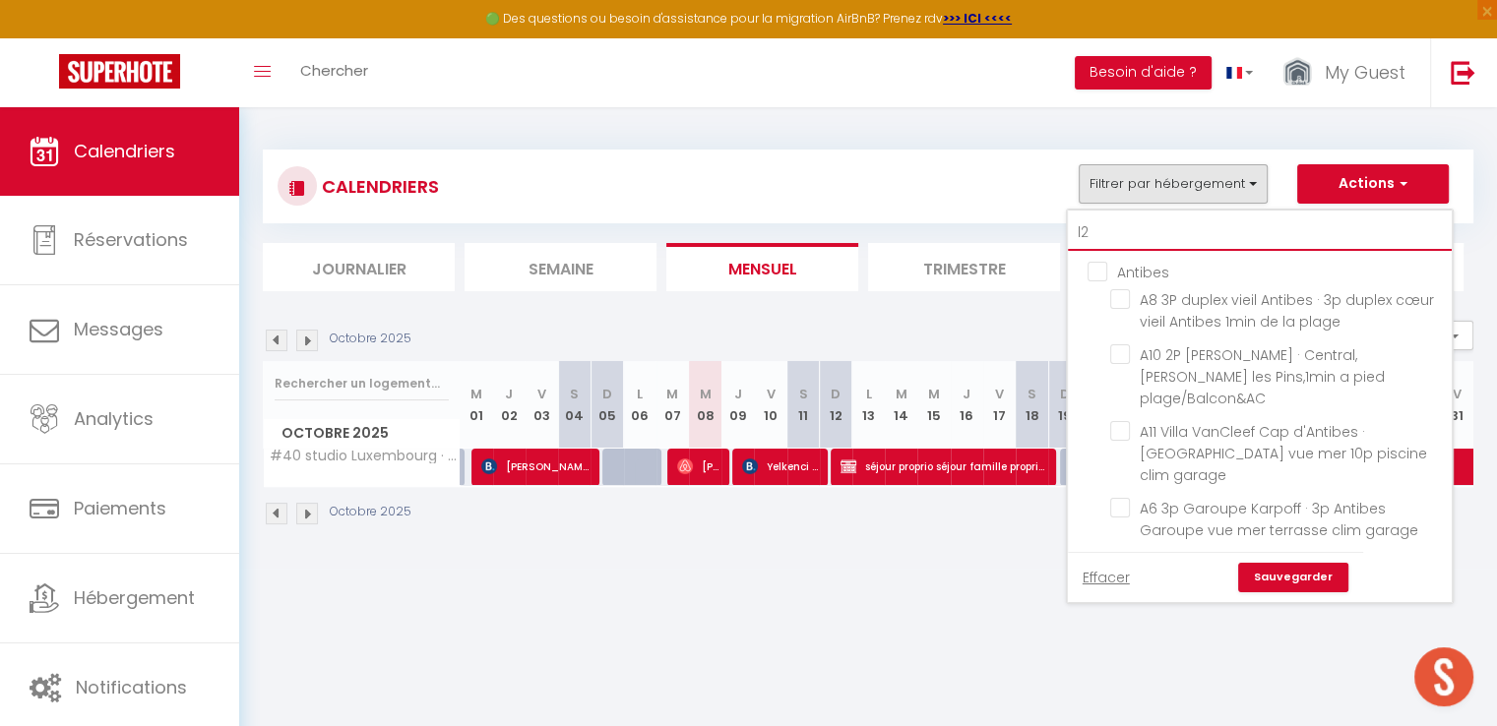
checkbox input "false"
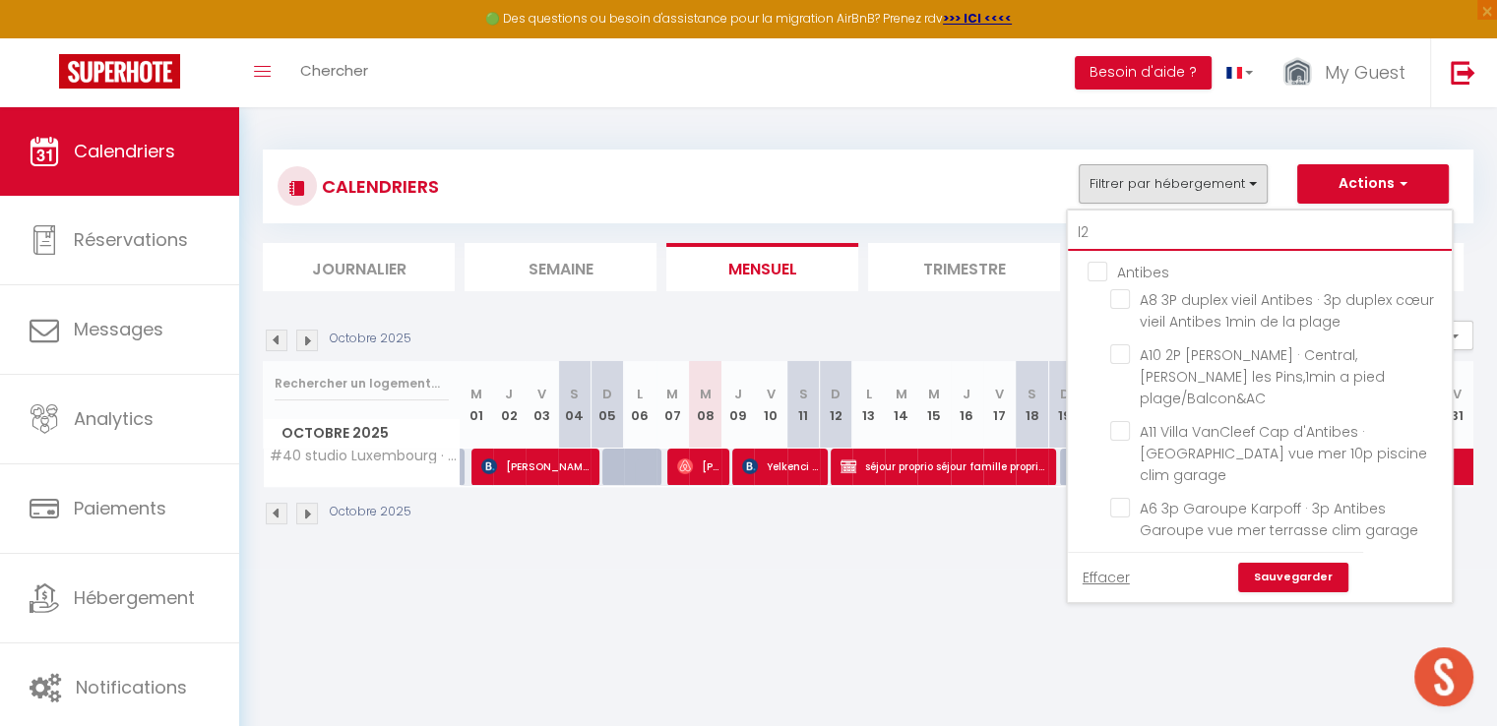
checkbox input "false"
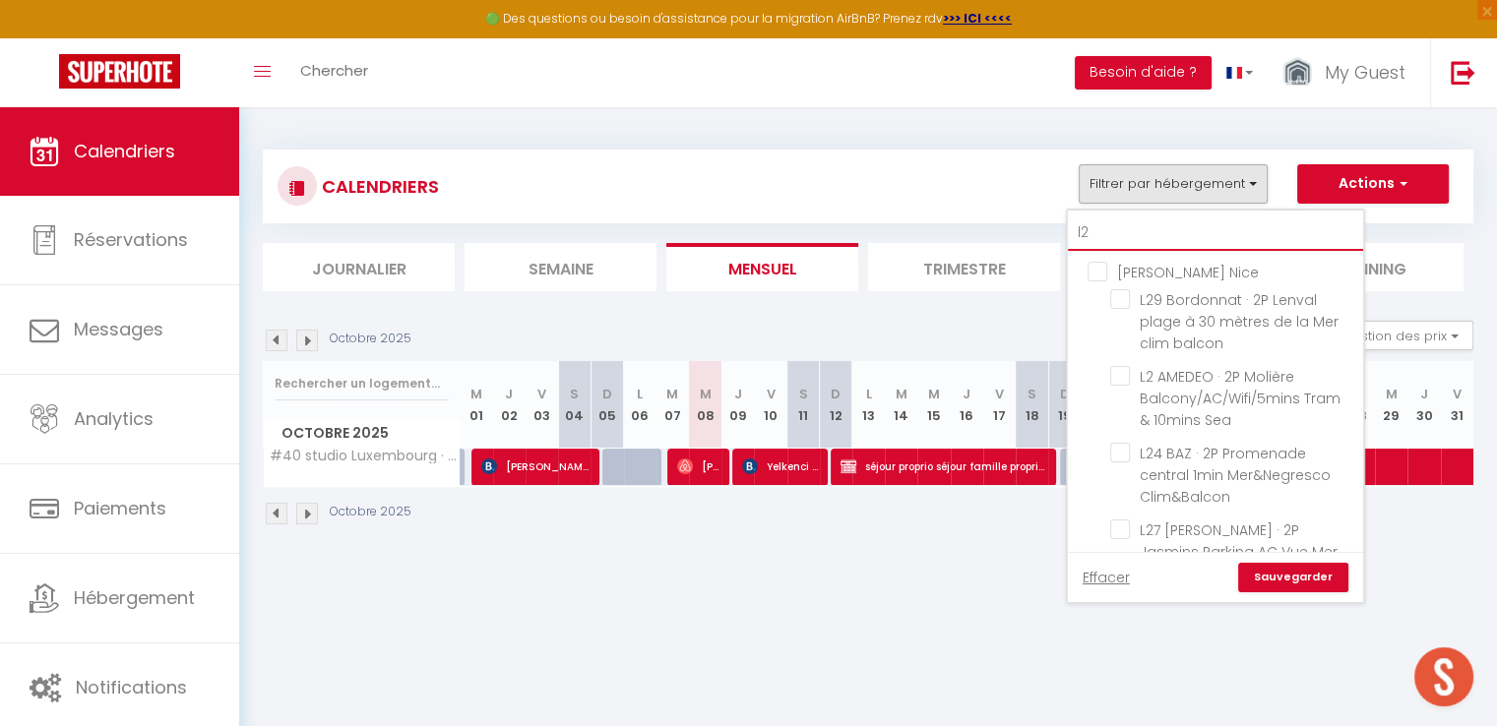
type input "l27"
checkbox input "false"
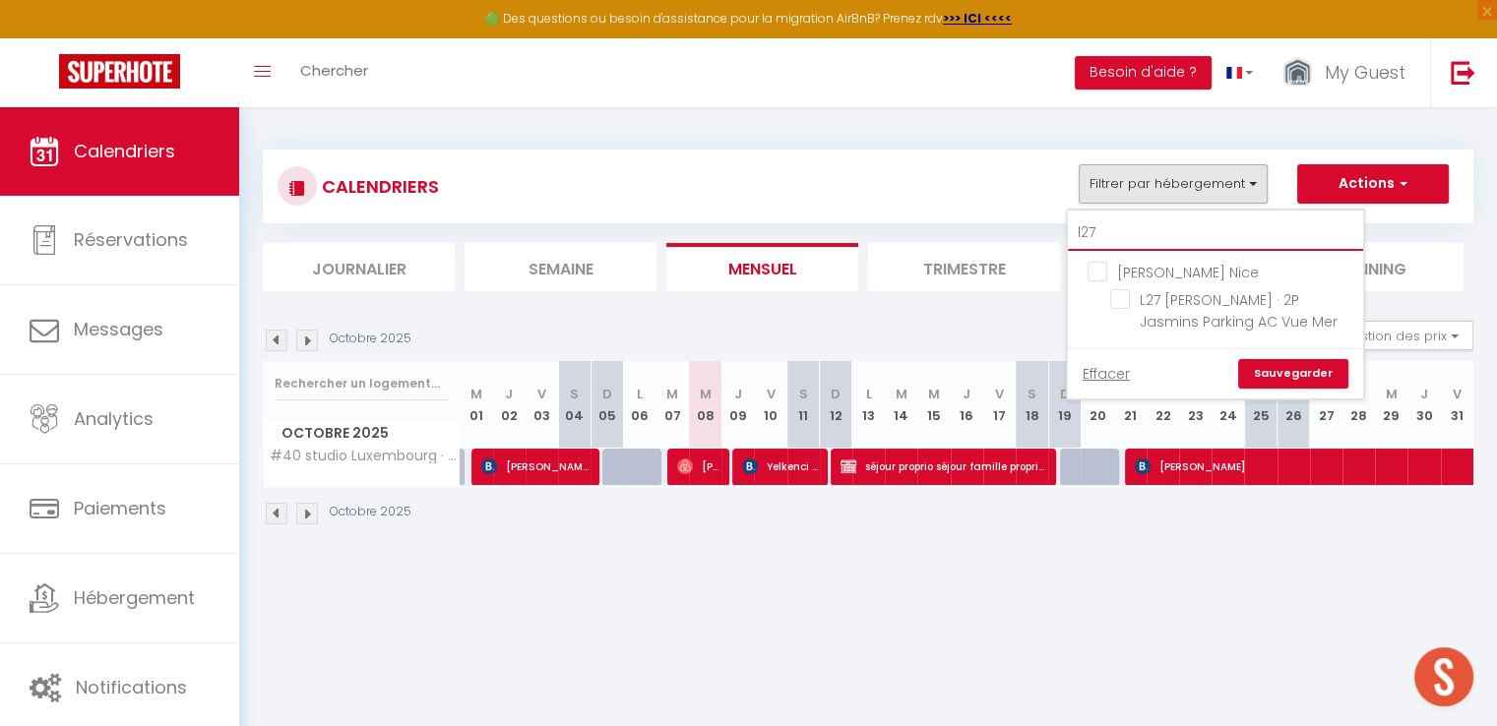
type input "l27"
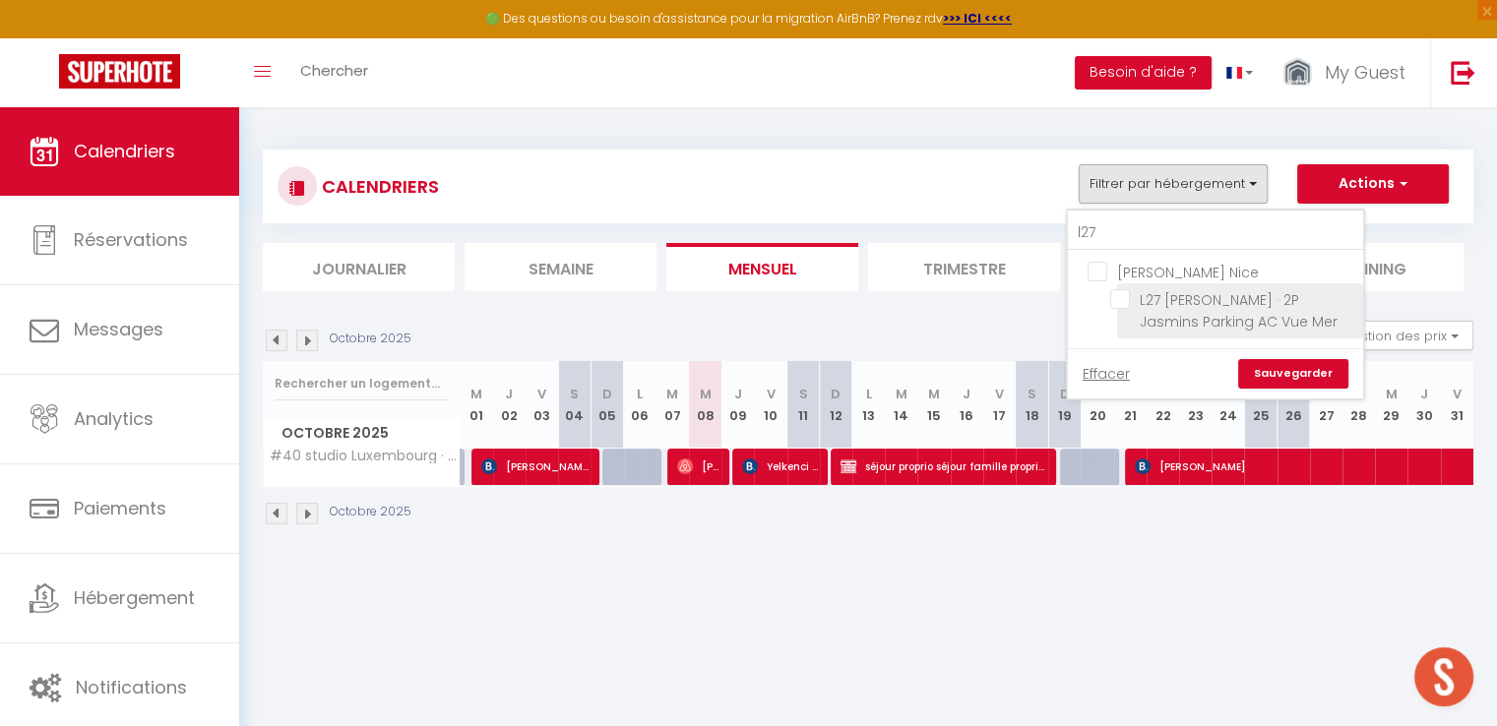
click at [1139, 296] on input "L27 [PERSON_NAME] · 2P Jasmins Parking AC Vue Mer" at bounding box center [1233, 299] width 246 height 20
checkbox input "true"
click at [1269, 369] on link "Sauvegarder" at bounding box center [1293, 374] width 110 height 30
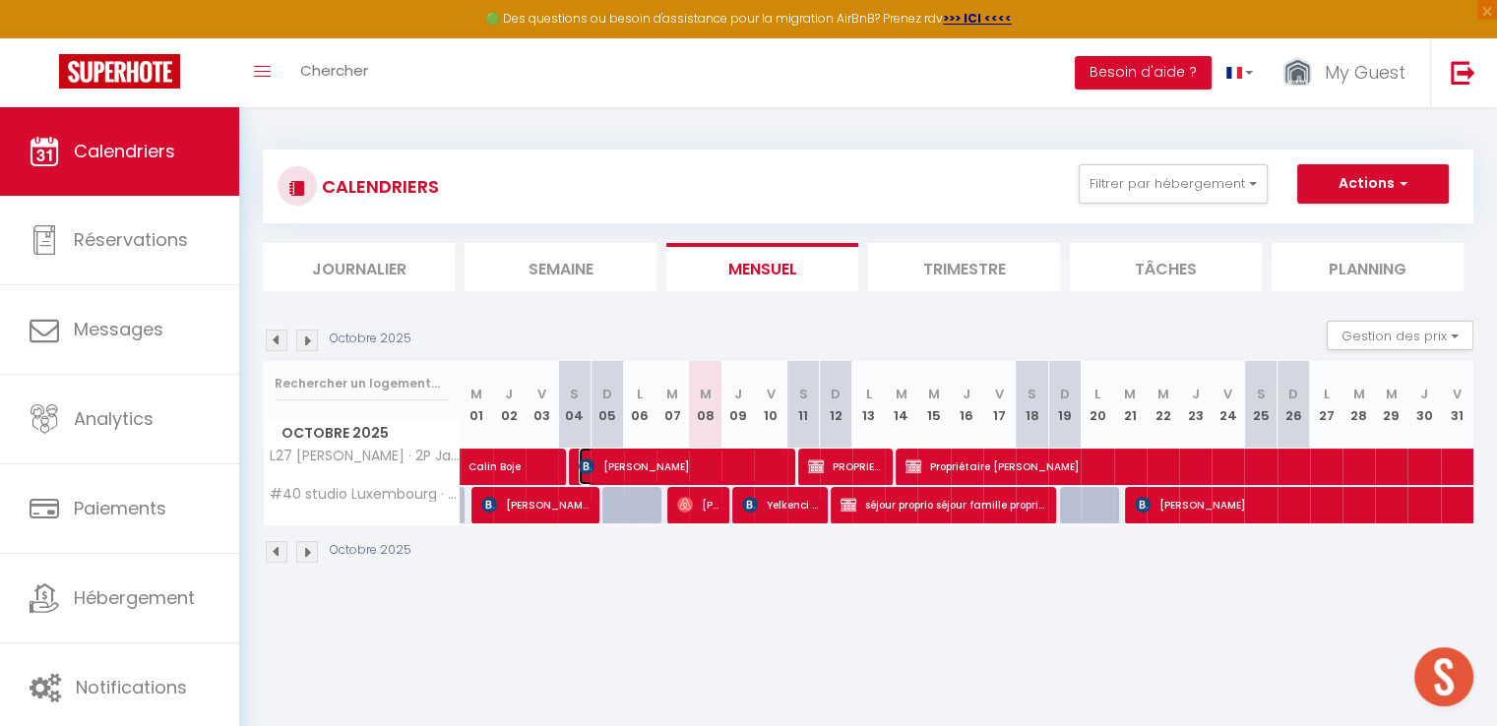
click at [610, 452] on span "[PERSON_NAME]" at bounding box center [682, 466] width 206 height 37
select select "OK"
select select "KO"
select select "0"
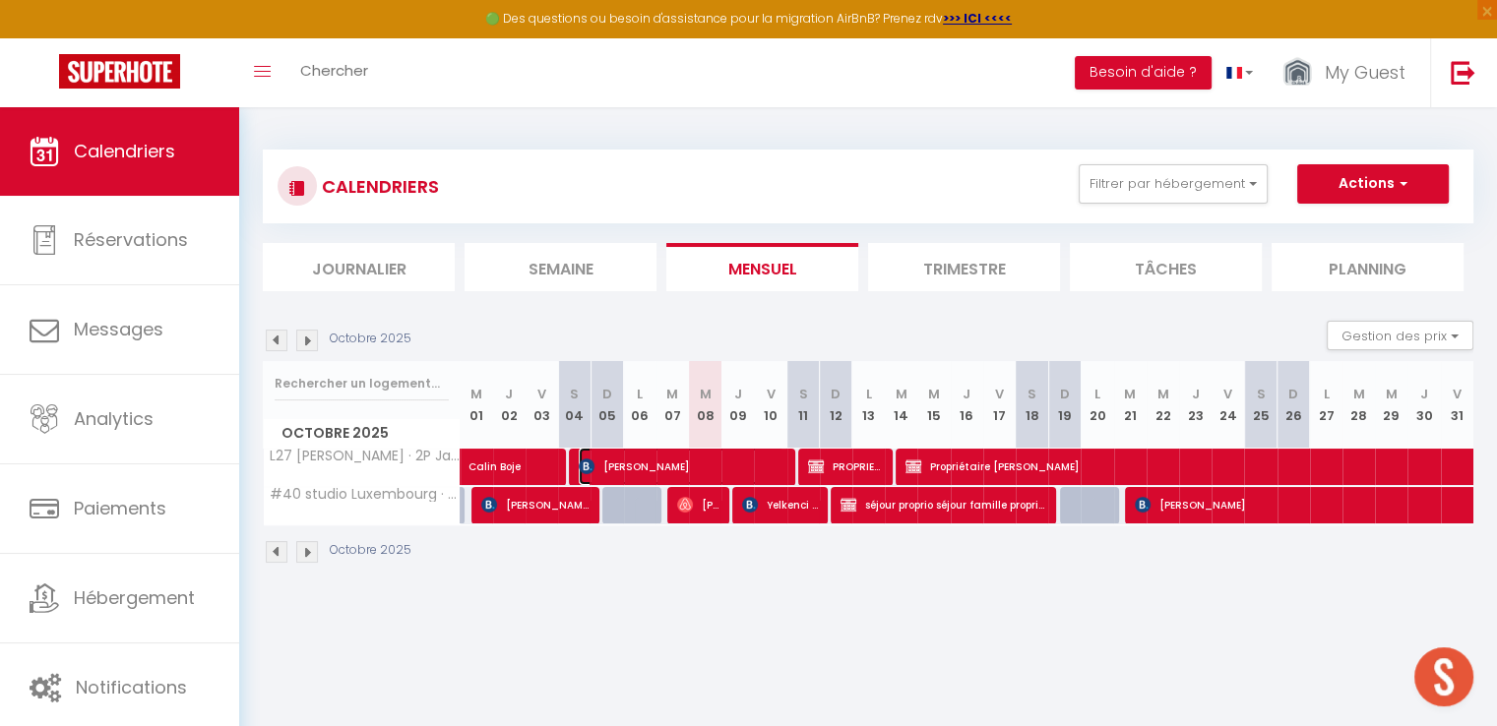
select select "1"
select select
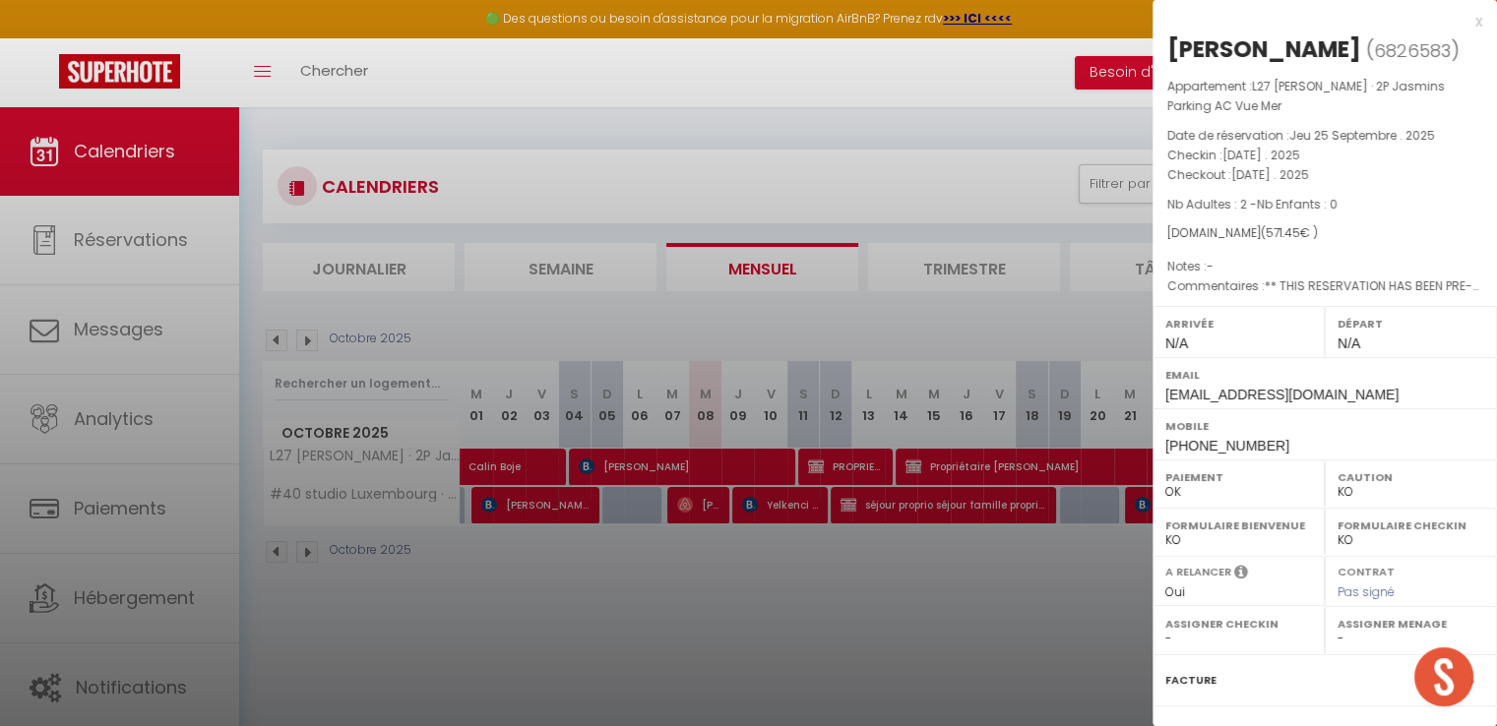
click at [707, 474] on div at bounding box center [748, 363] width 1497 height 726
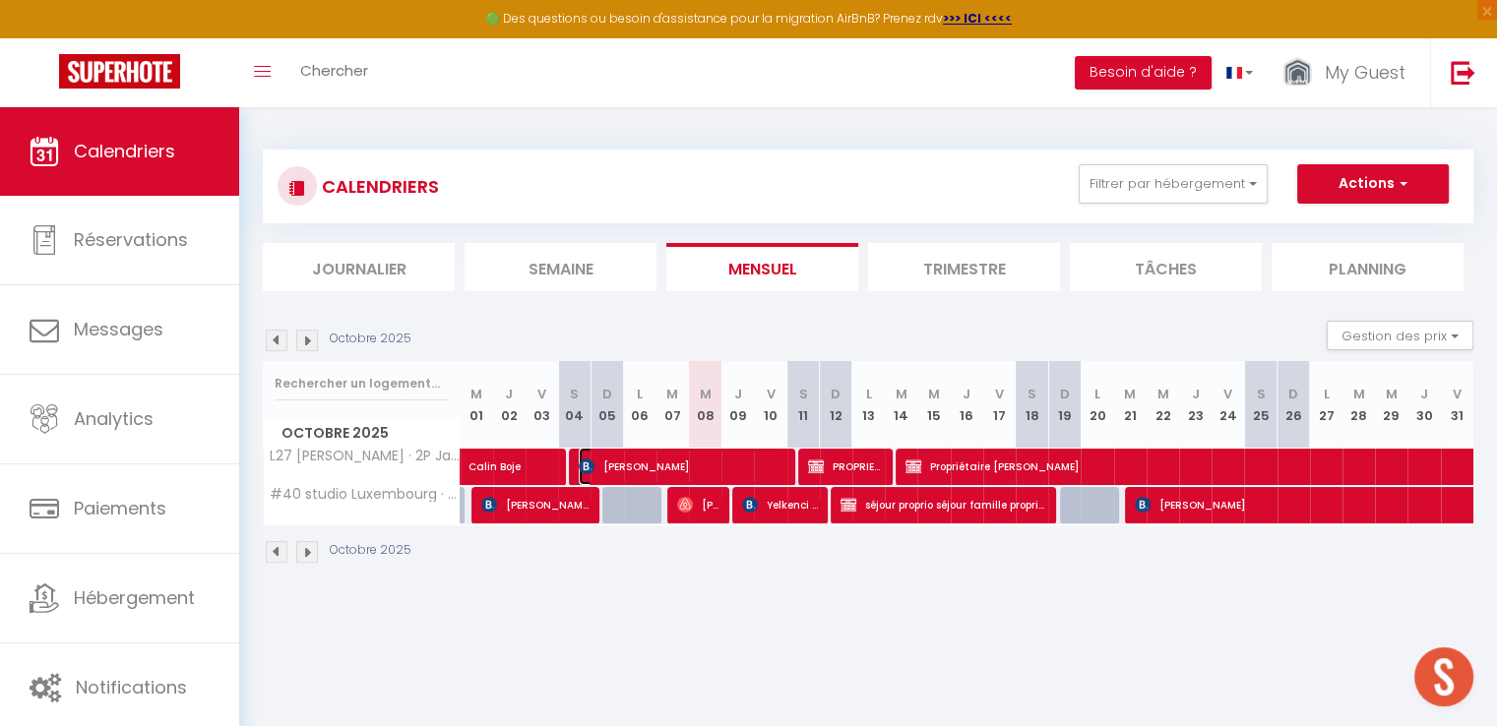
click at [707, 474] on span "[PERSON_NAME]" at bounding box center [682, 466] width 206 height 37
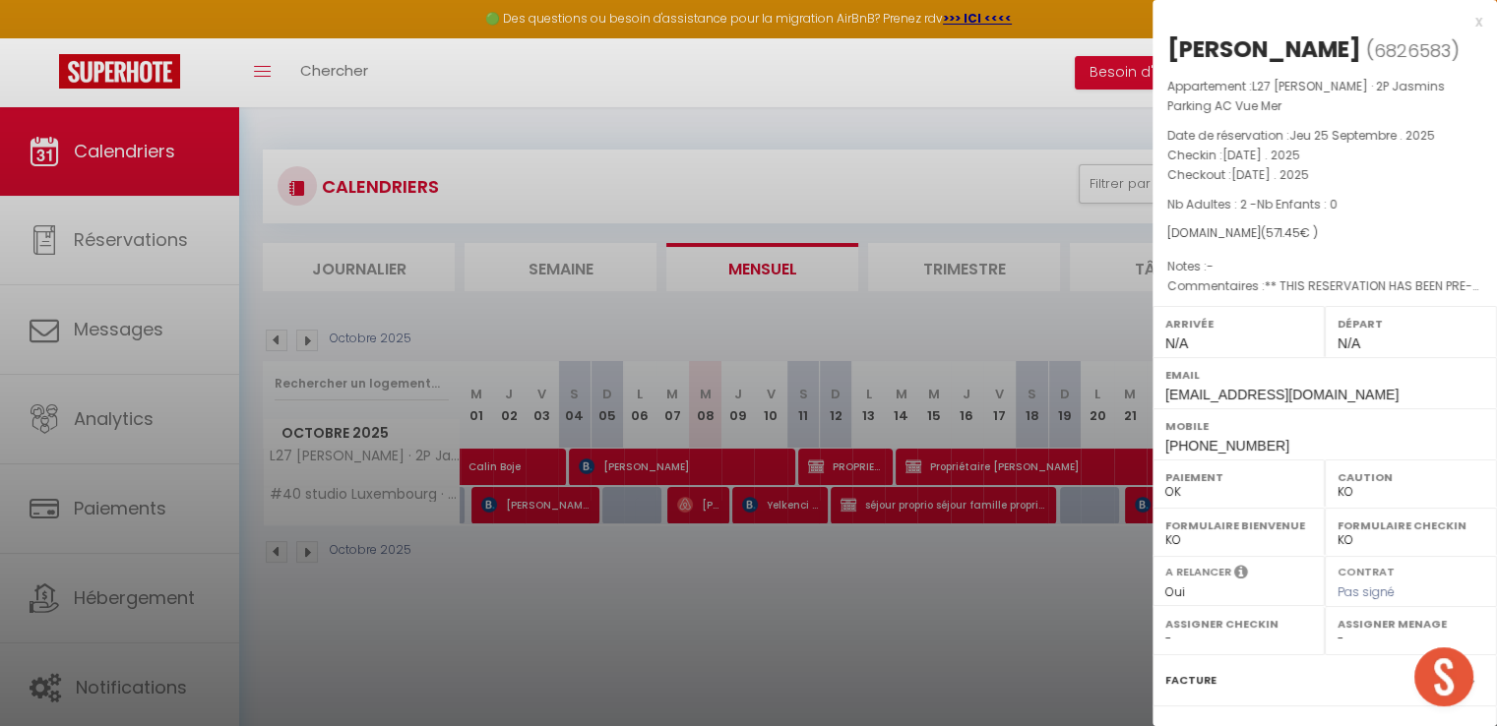
click at [1311, 357] on div "Arrivée N/A" at bounding box center [1239, 331] width 172 height 51
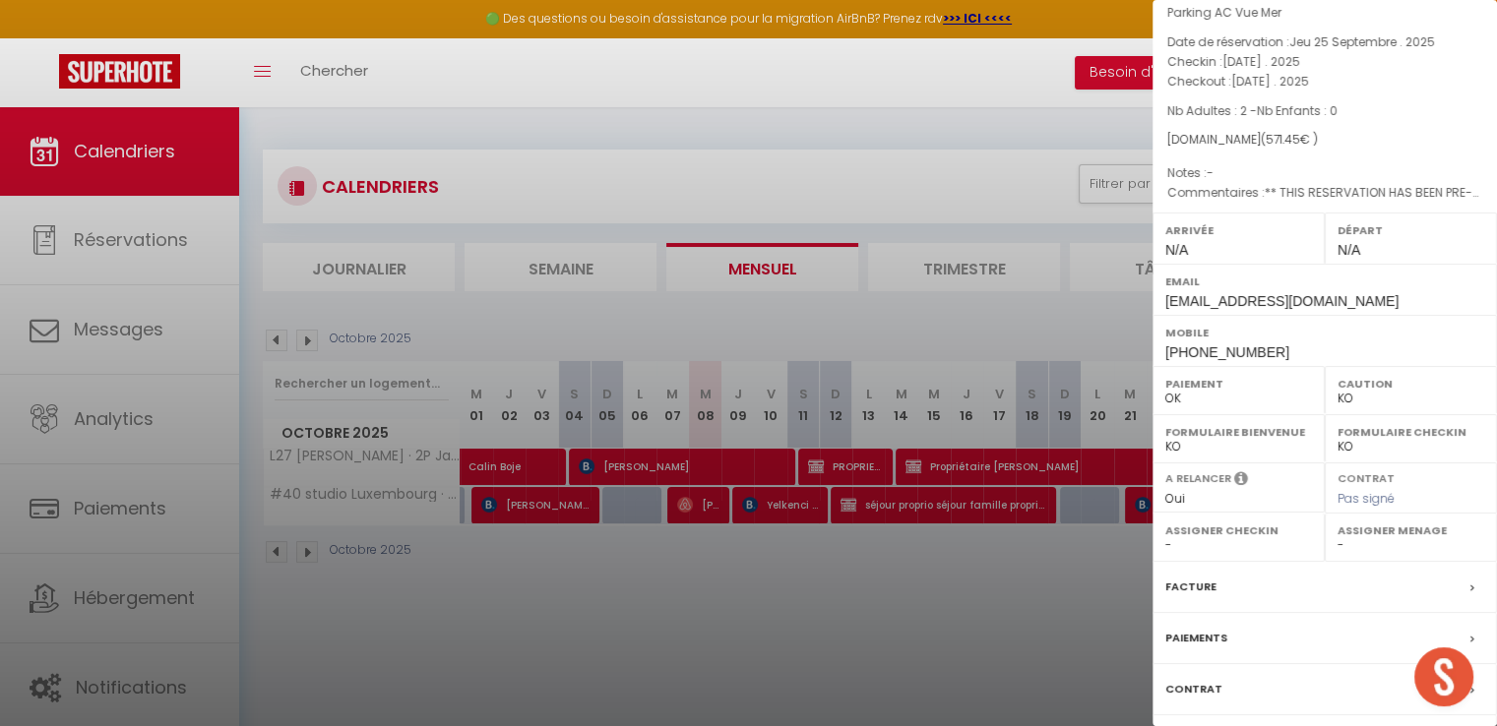
scroll to position [239, 0]
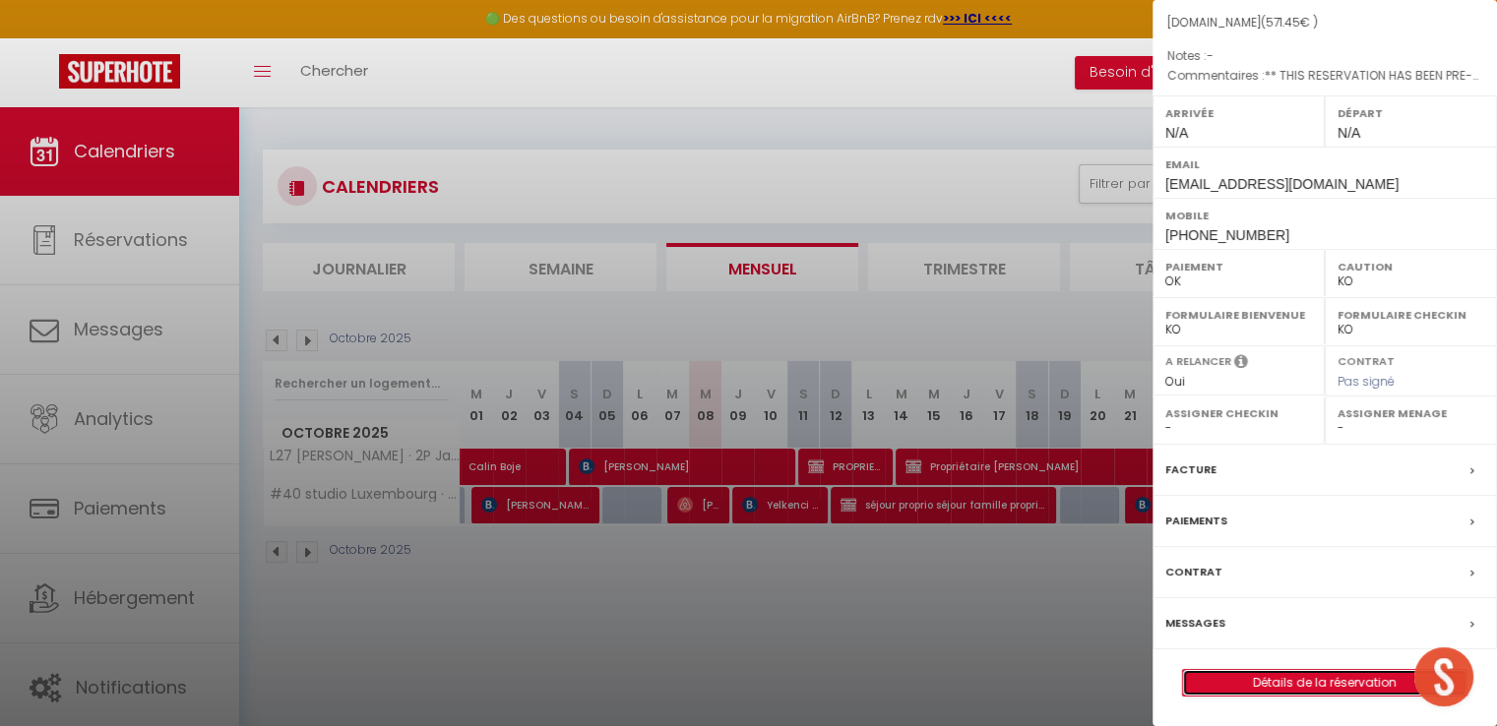
click at [1360, 685] on link "Détails de la réservation" at bounding box center [1324, 683] width 283 height 26
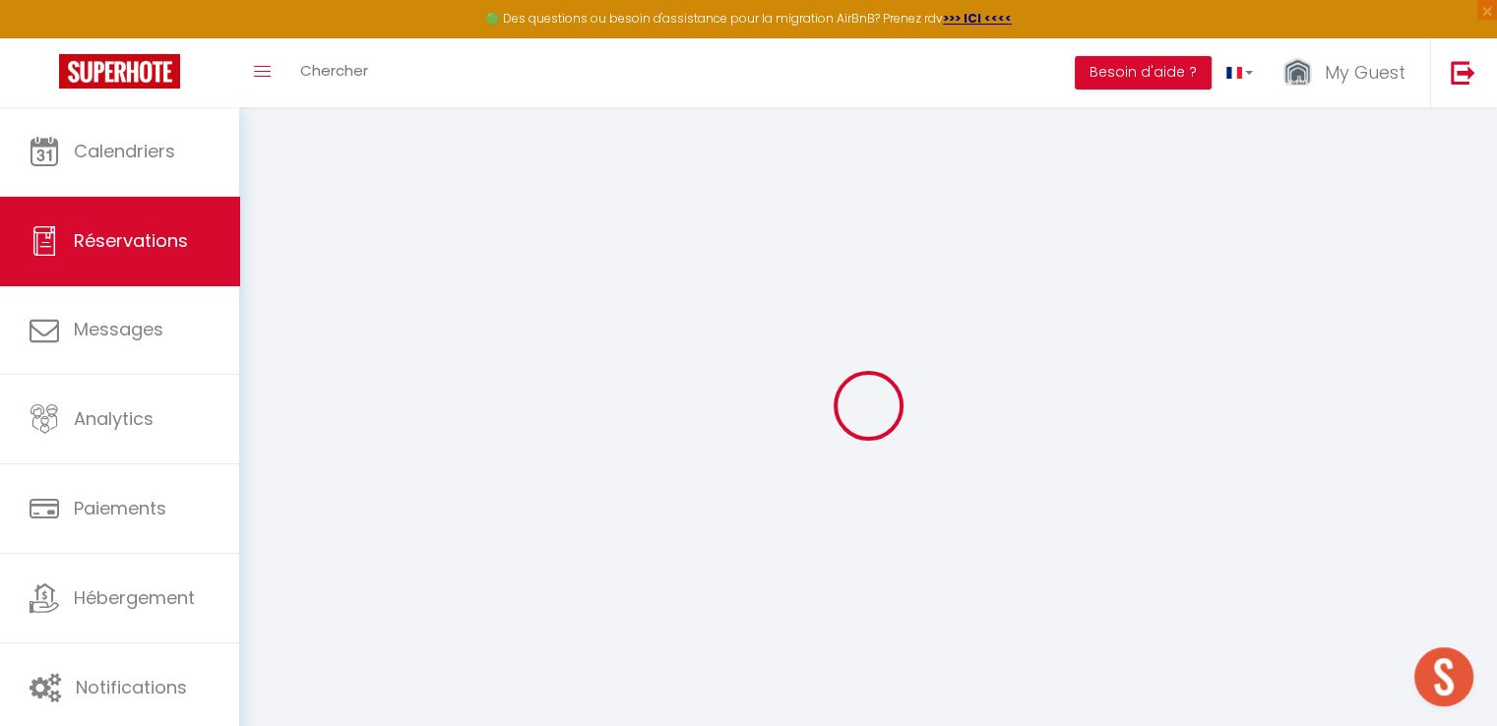
select select
checkbox input "false"
select select
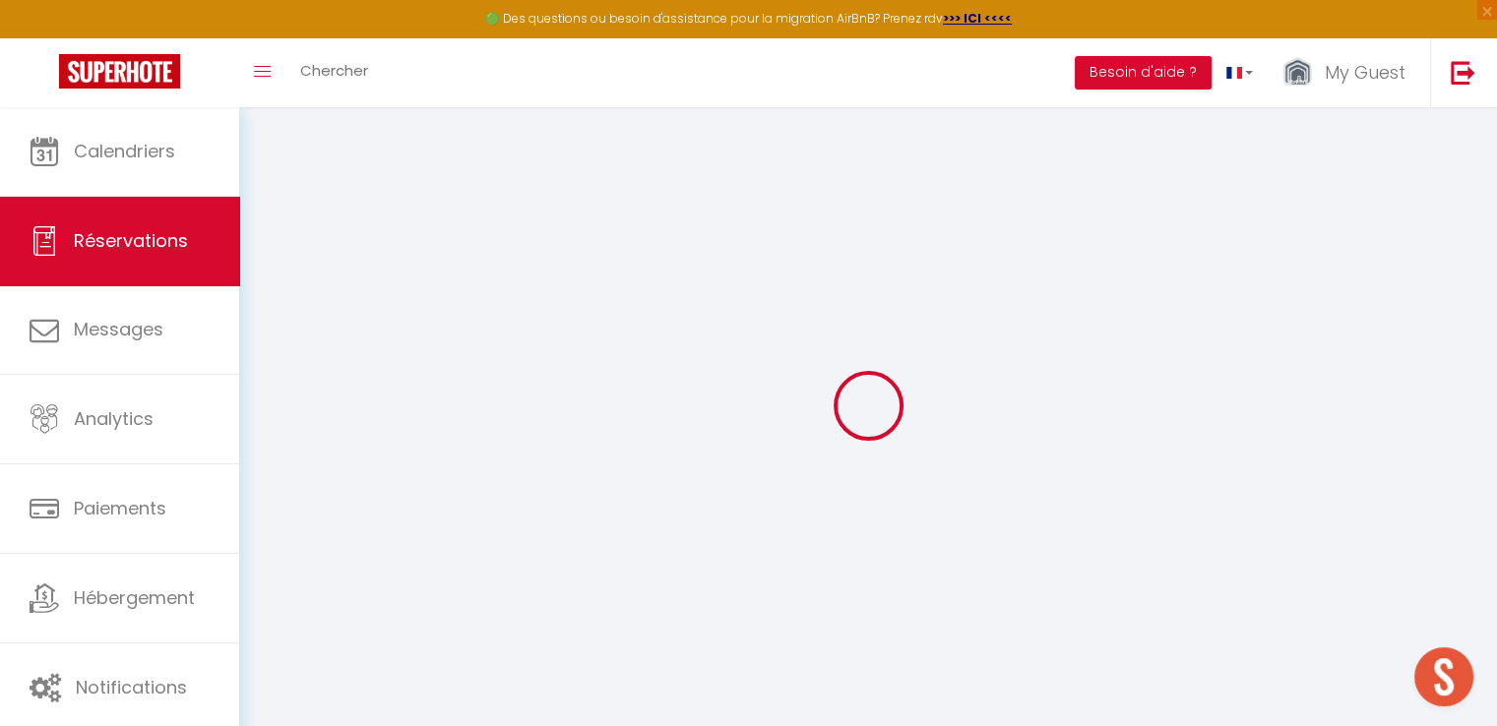
checkbox input "false"
type textarea "** THIS RESERVATION HAS BEEN PRE-PAID ** BOOKING NOTE : Payment charge is EUR 8…"
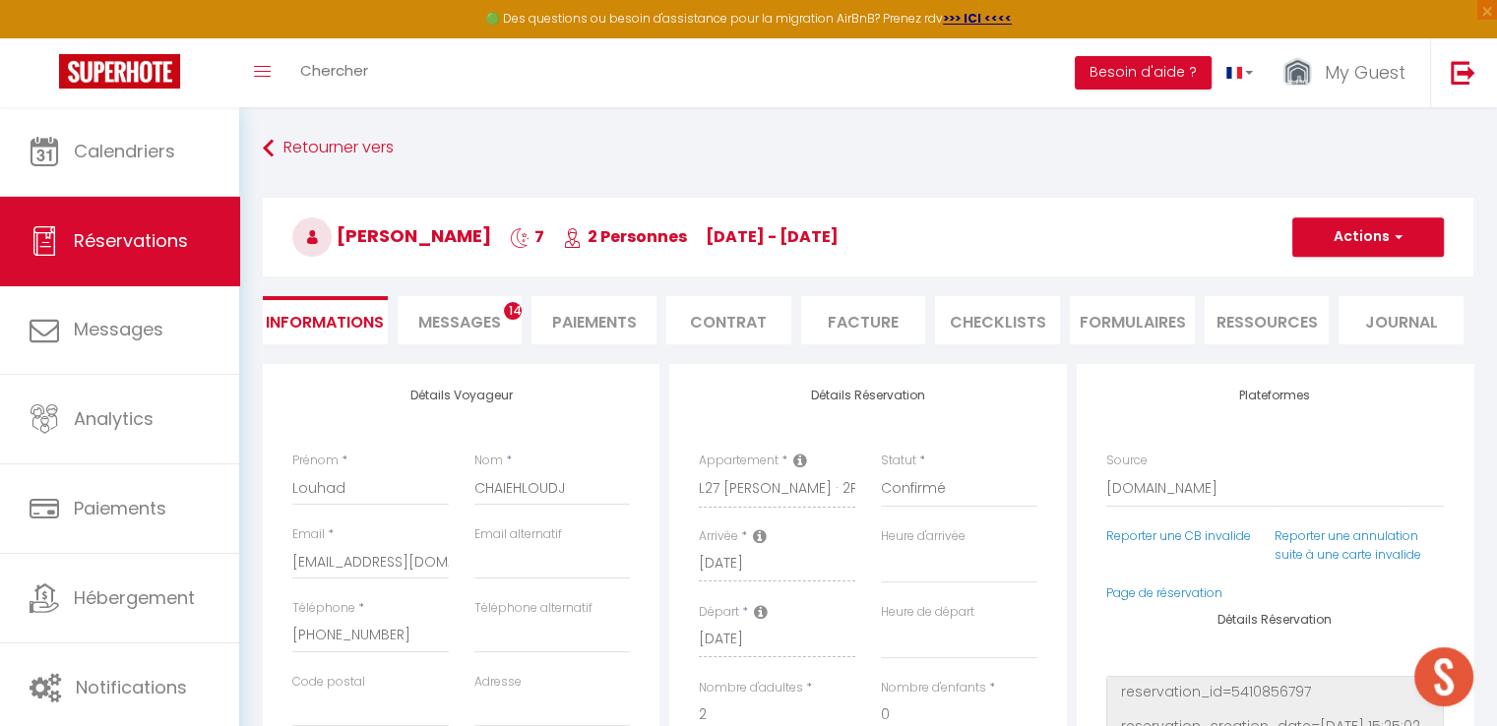
type input "65"
type input "29.08"
select select
checkbox input "false"
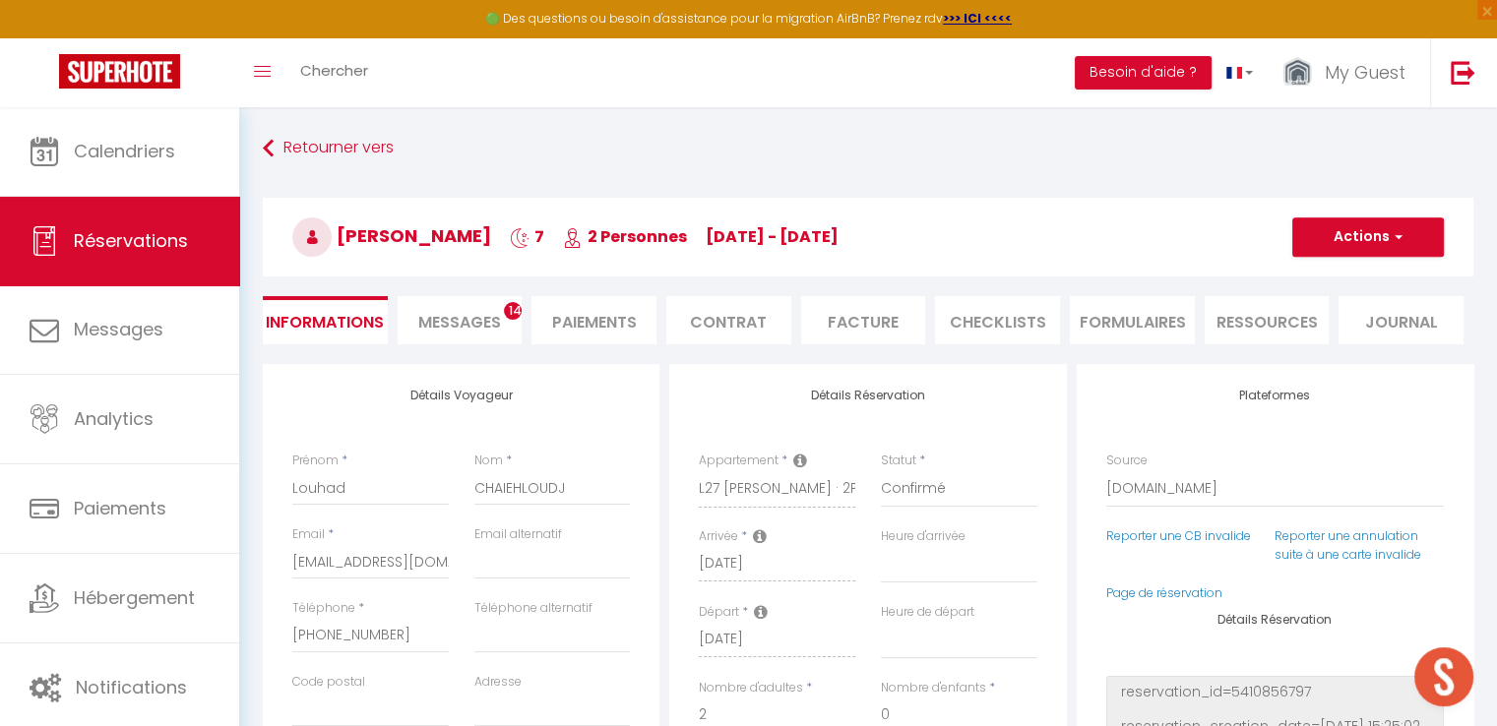
select select
click at [483, 323] on span "Messages" at bounding box center [459, 322] width 83 height 23
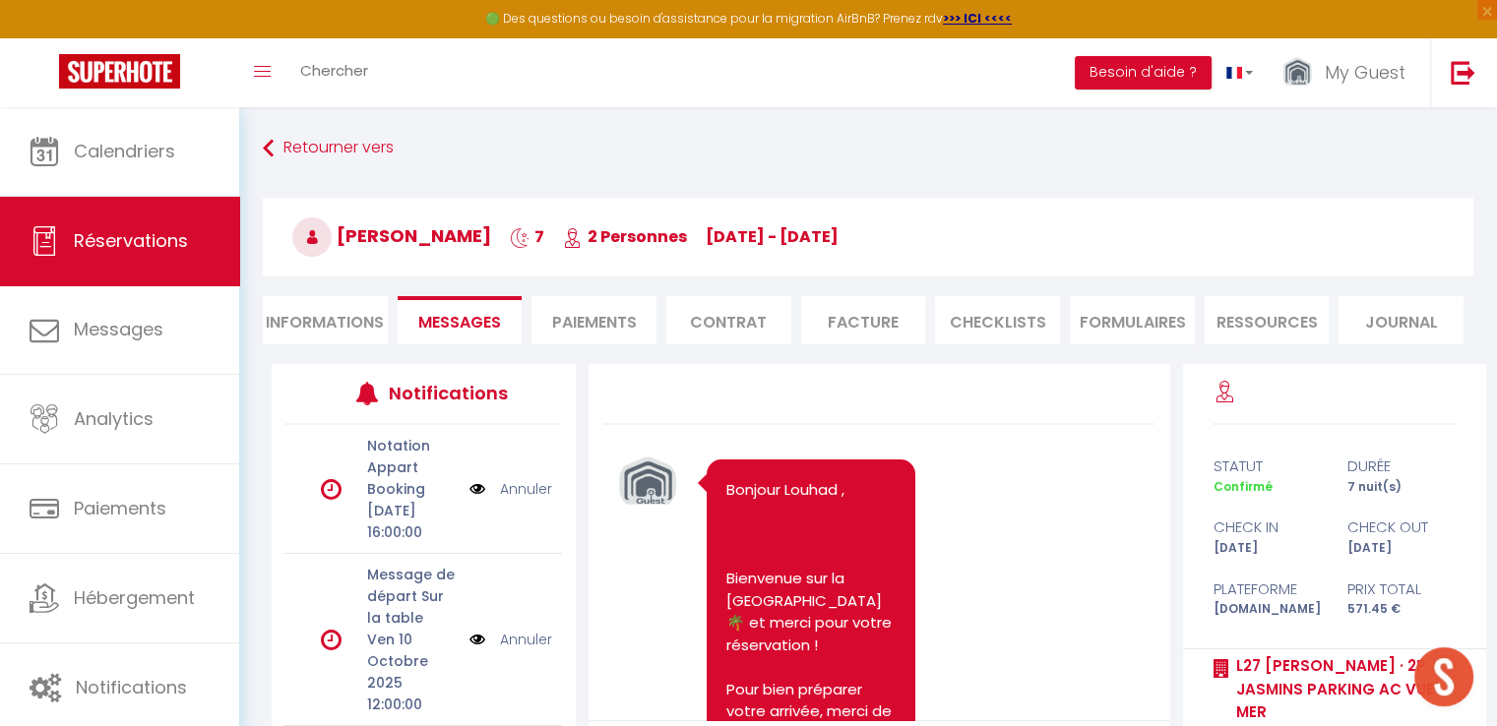
click at [528, 500] on link "Annuler" at bounding box center [526, 489] width 52 height 22
